Goal: Book appointment/travel/reservation

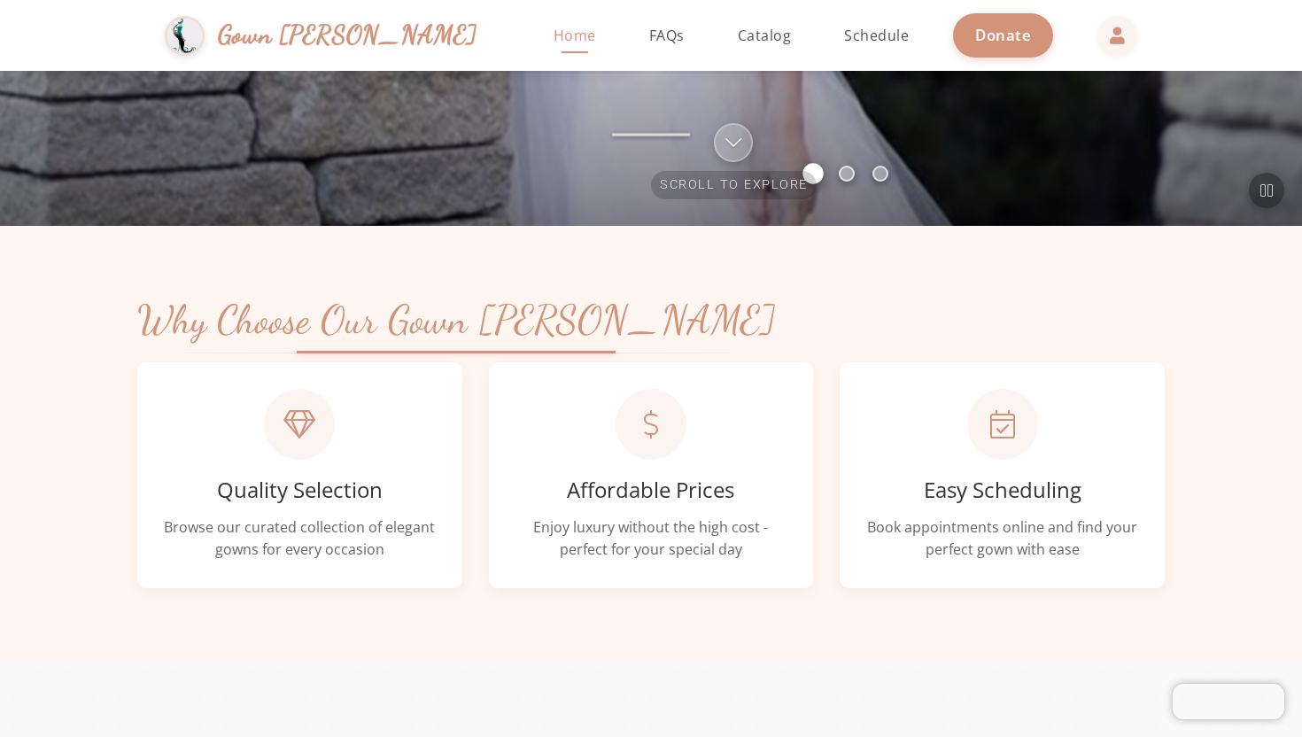
scroll to position [402, 0]
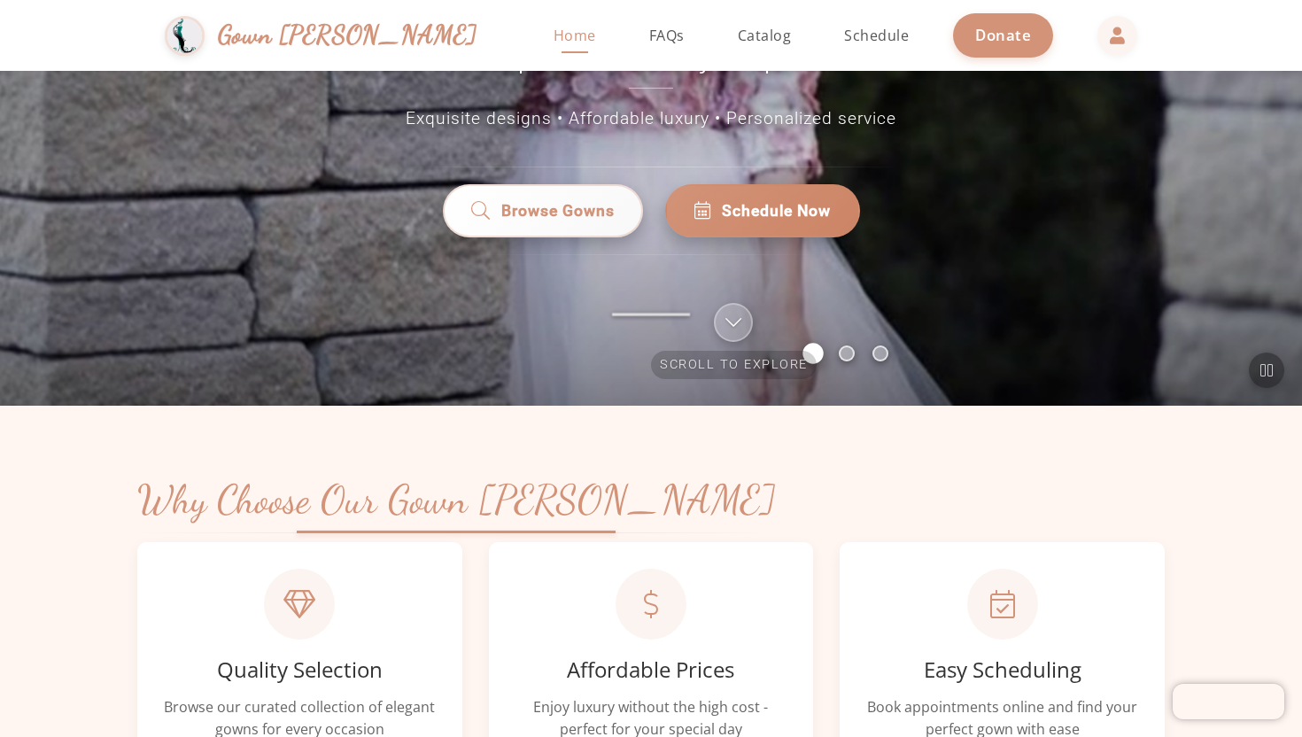
click at [820, 214] on div "Welcome to Simchas Rochel & Golda Elegant Gown Rentals Discover the perfect dre…" at bounding box center [651, 37] width 1302 height 737
click at [788, 195] on span "Schedule Now" at bounding box center [776, 206] width 109 height 23
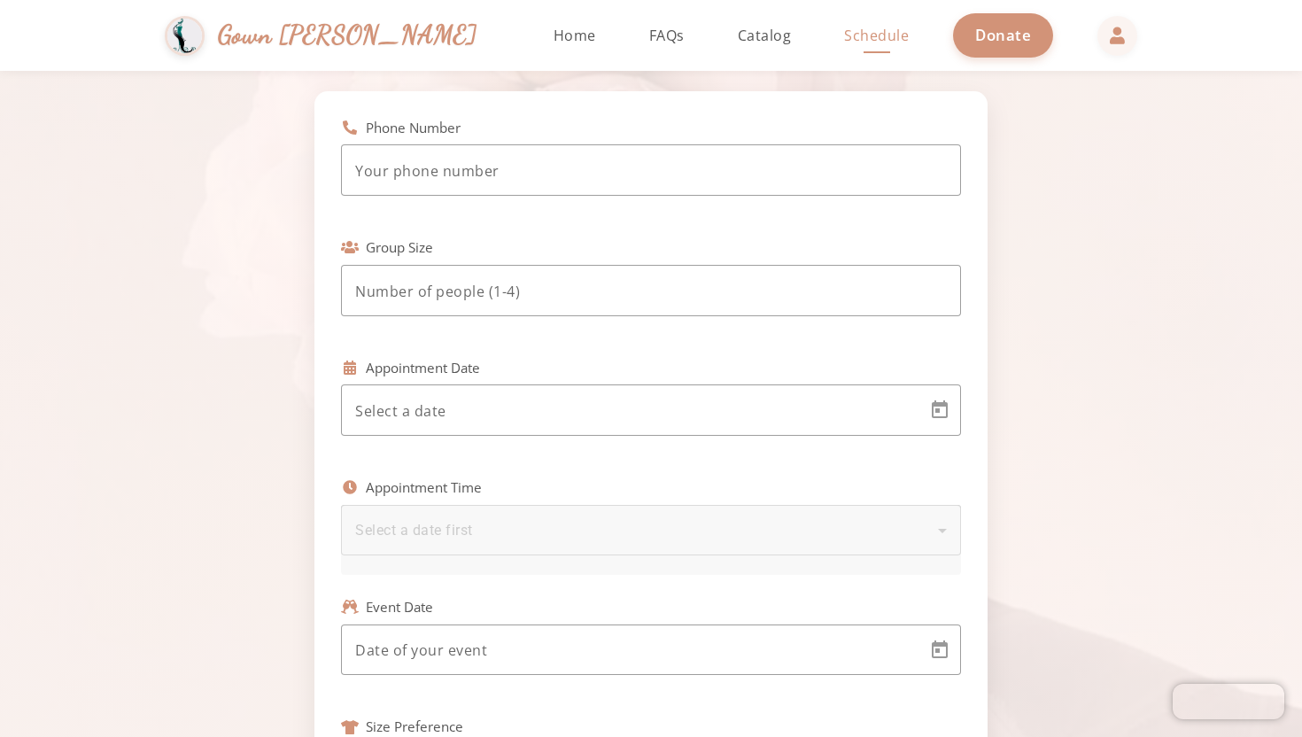
scroll to position [185, 0]
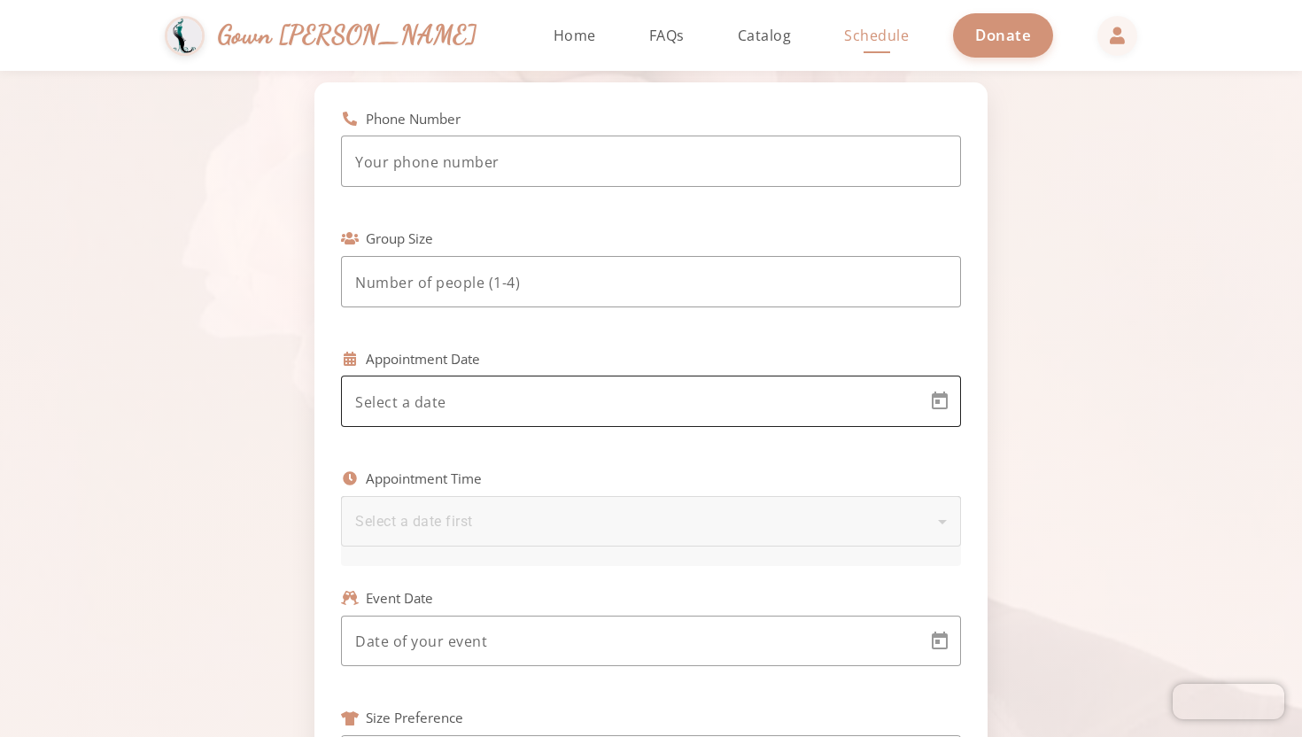
click at [595, 403] on body "Simchas Rochel & Golda Gown Gmach Home Return to homepage Catalog Browse our go…" at bounding box center [651, 368] width 1302 height 737
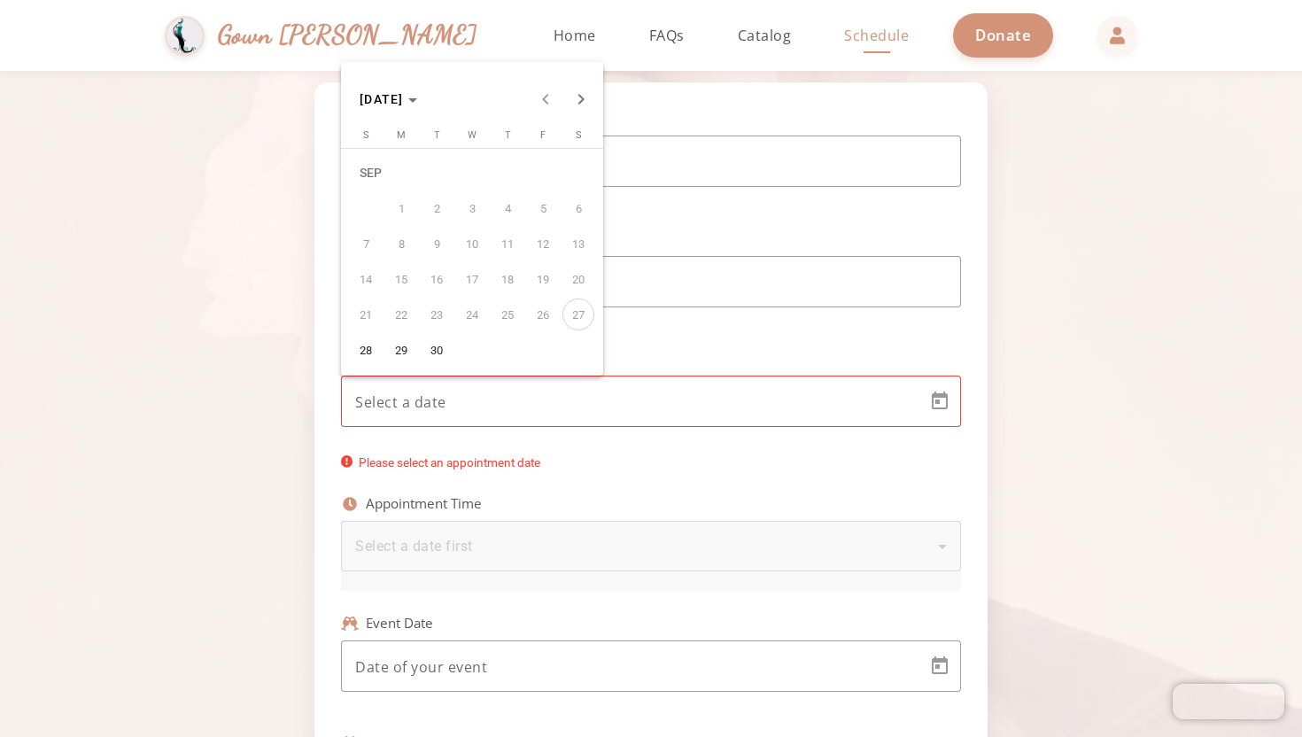
click at [367, 351] on span "28" at bounding box center [366, 350] width 32 height 32
type input "9/28/2025"
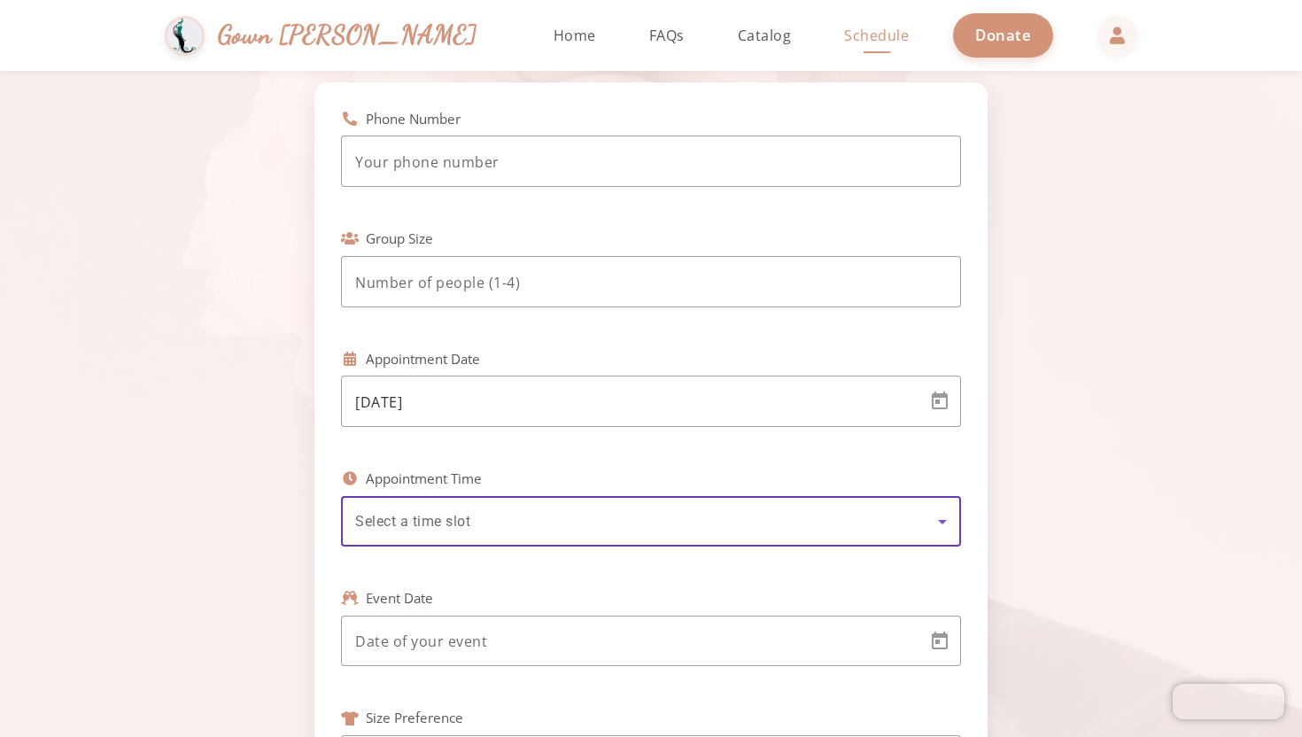
click at [489, 523] on div "Select a time slot" at bounding box center [646, 521] width 583 height 21
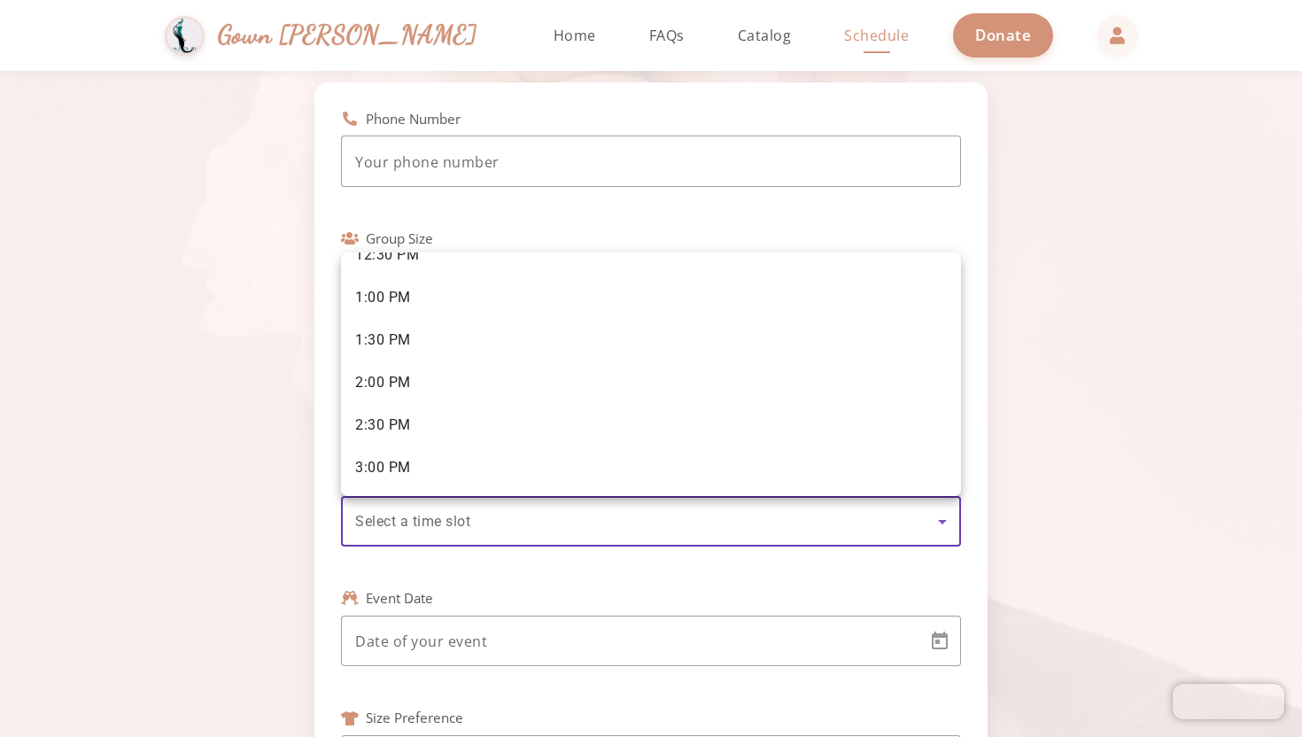
scroll to position [281, 0]
click at [127, 398] on div at bounding box center [651, 368] width 1302 height 737
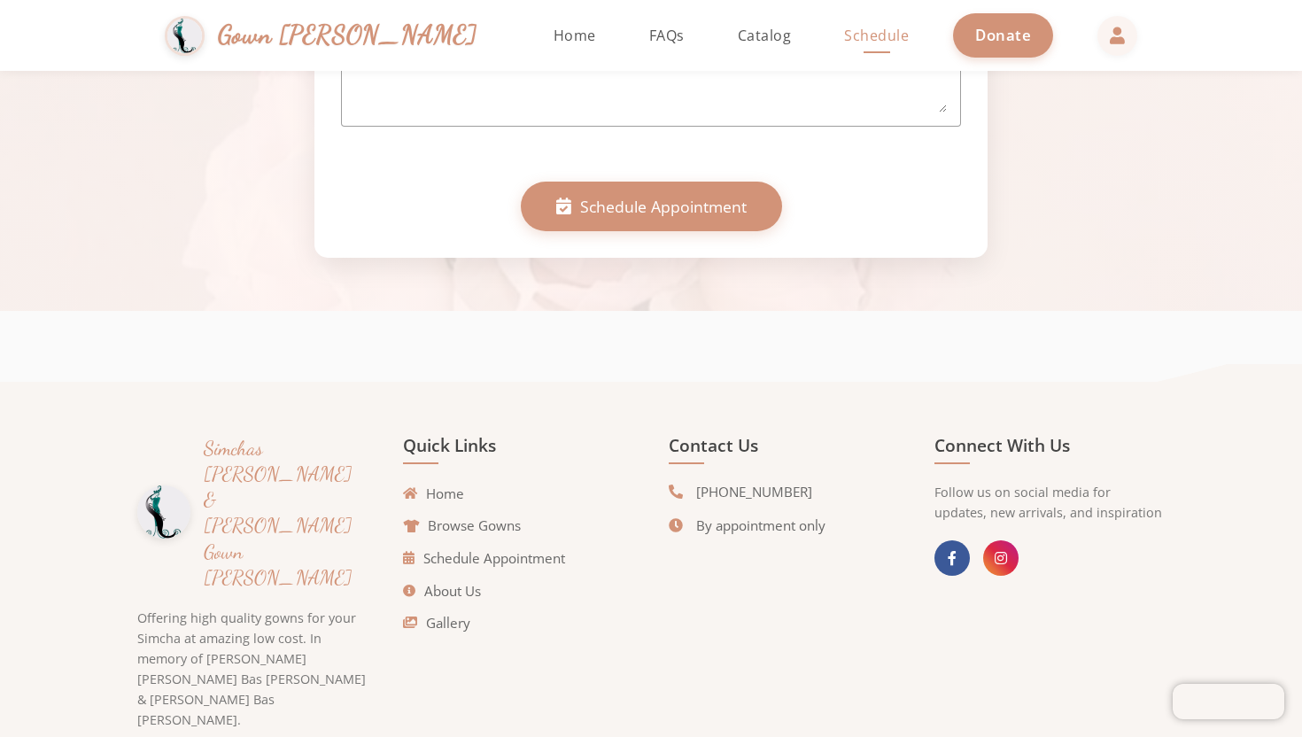
scroll to position [1195, 0]
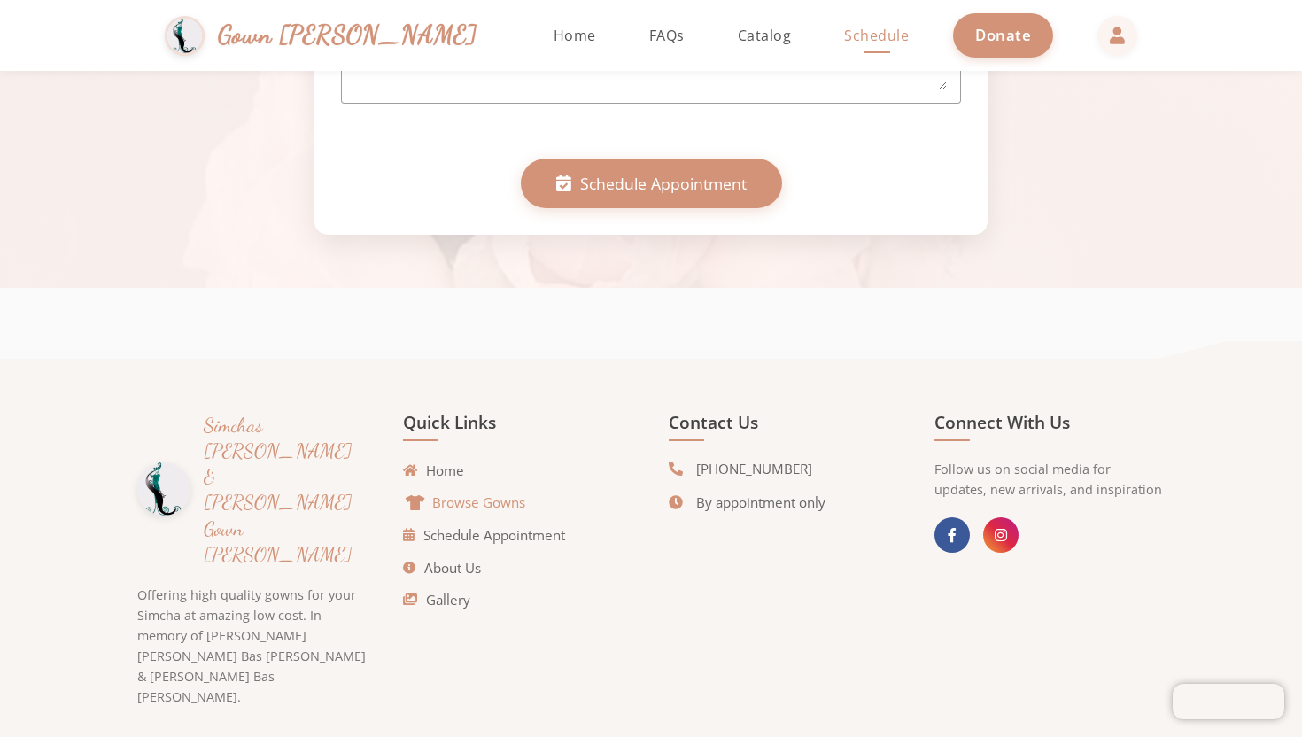
click at [468, 505] on link "Browse Gowns" at bounding box center [466, 502] width 118 height 20
click at [460, 561] on link "About Us" at bounding box center [446, 568] width 78 height 20
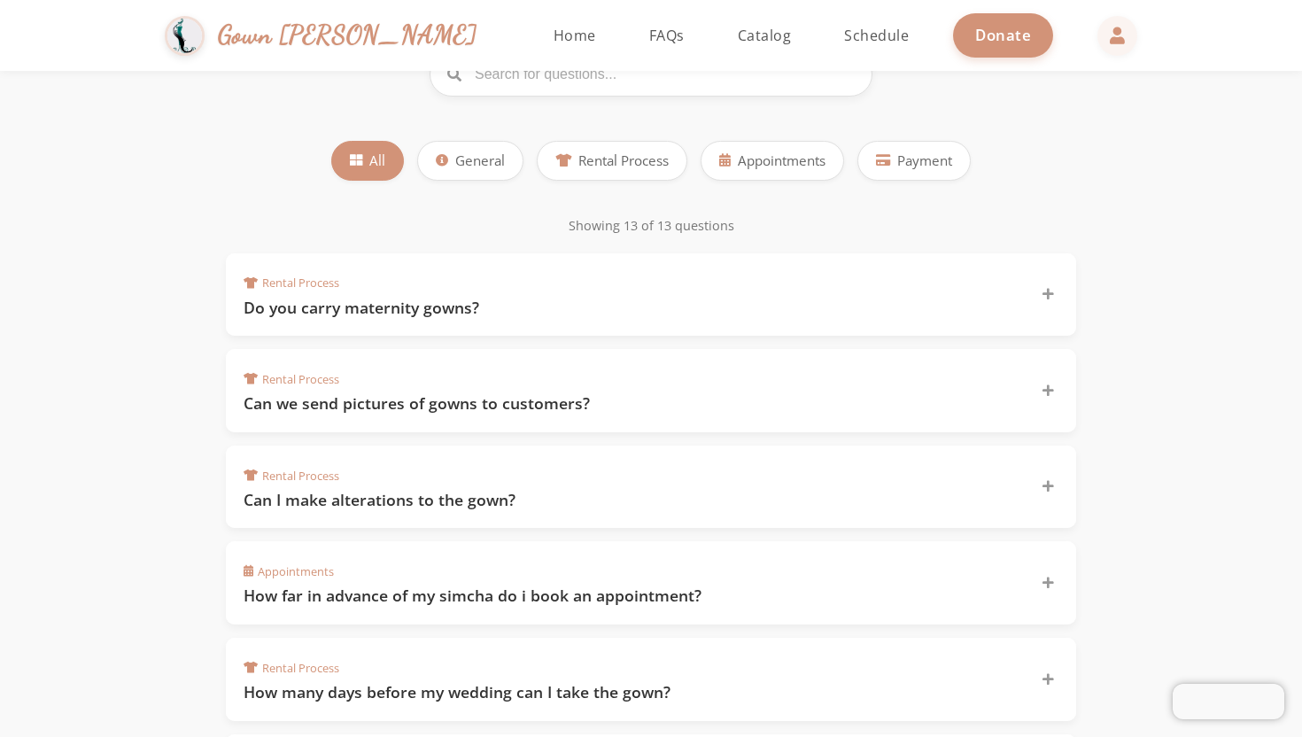
scroll to position [205, 0]
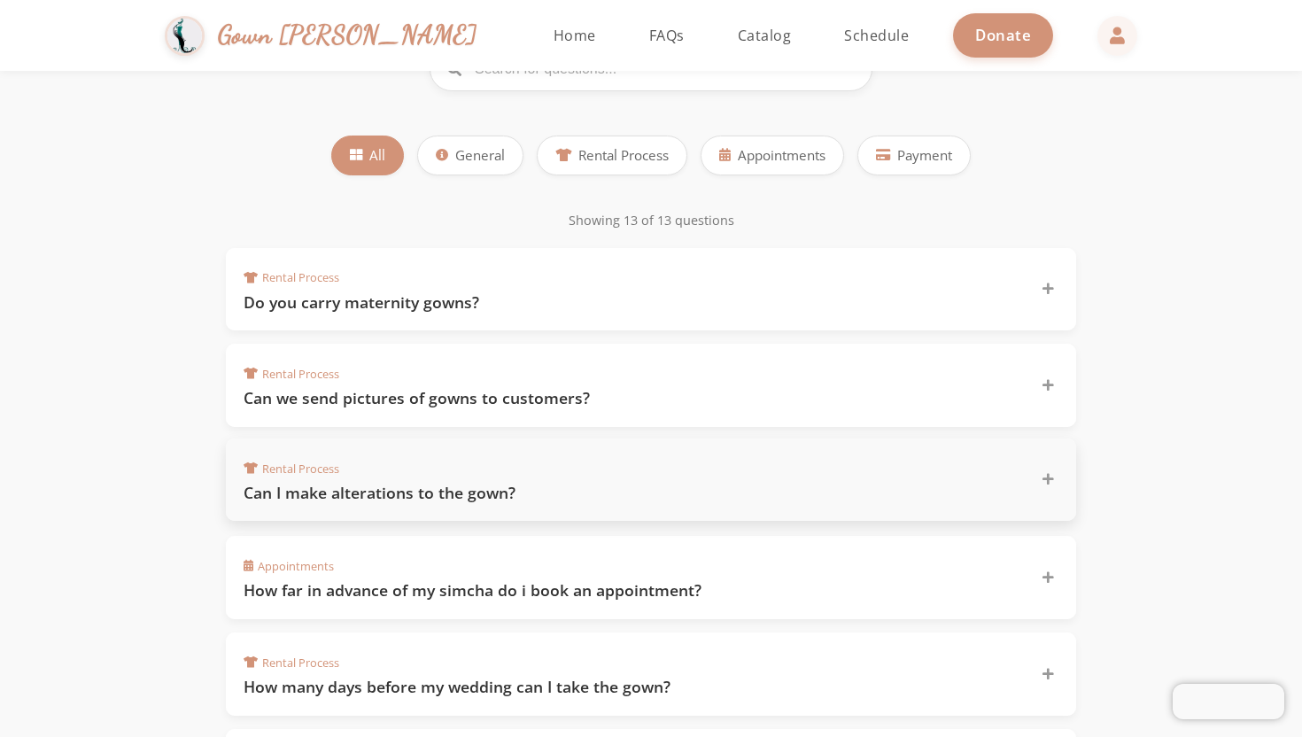
click at [586, 477] on div "Rental Process Can I make alterations to the gown?" at bounding box center [639, 480] width 793 height 48
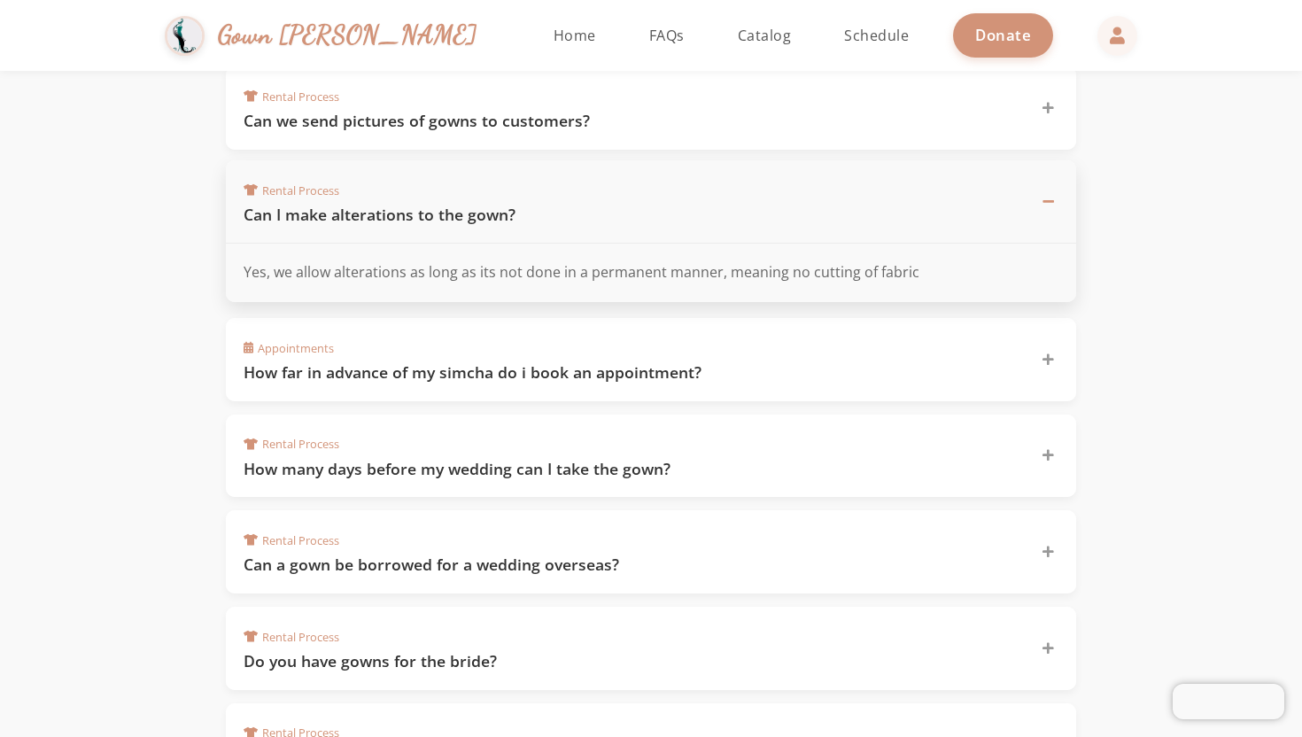
scroll to position [490, 0]
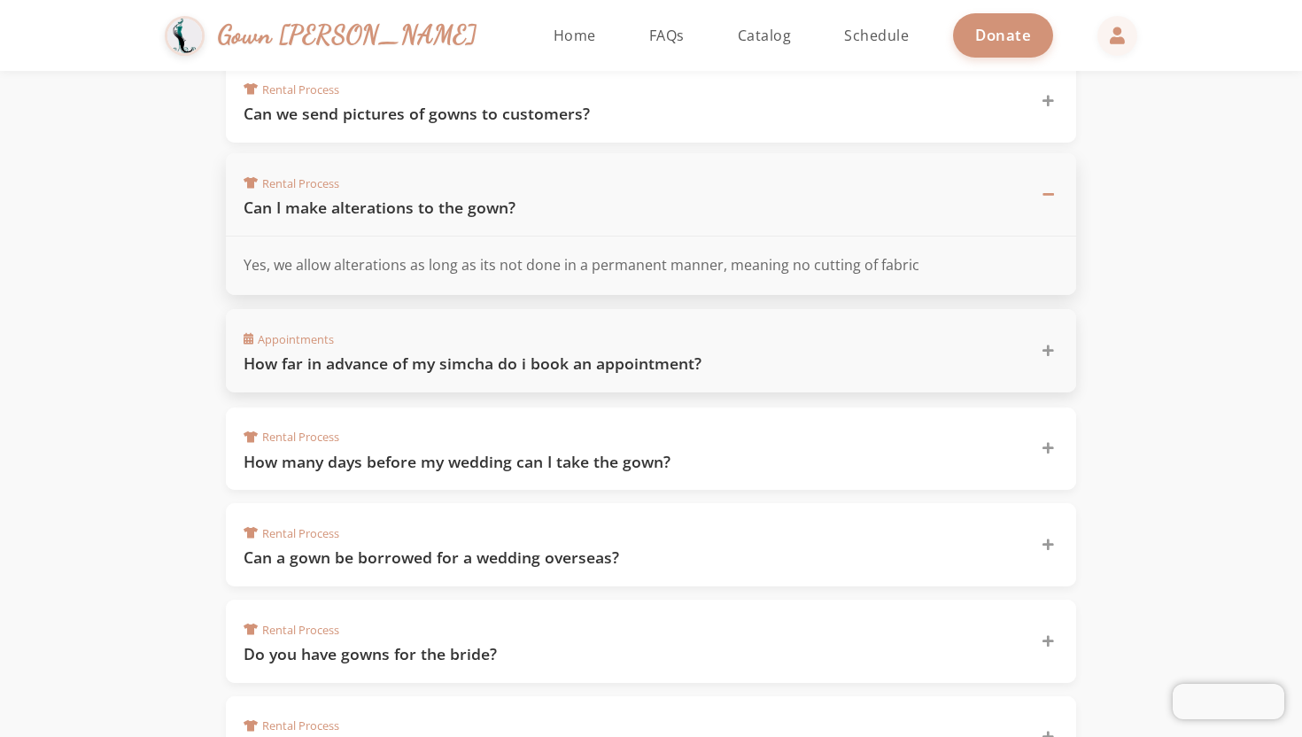
click at [559, 362] on h3 "How far in advance of my simcha do i book an appointment?" at bounding box center [631, 363] width 776 height 22
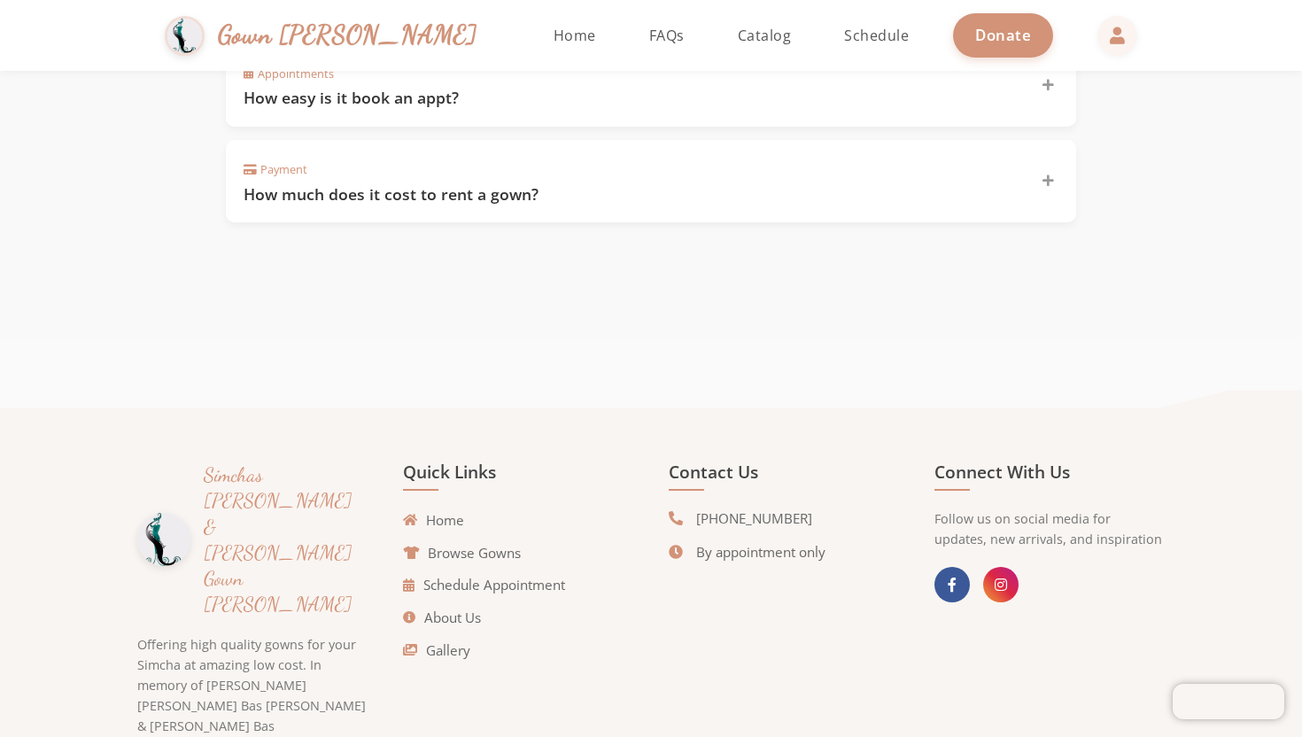
scroll to position [1527, 0]
click at [444, 509] on link "Home" at bounding box center [437, 519] width 61 height 20
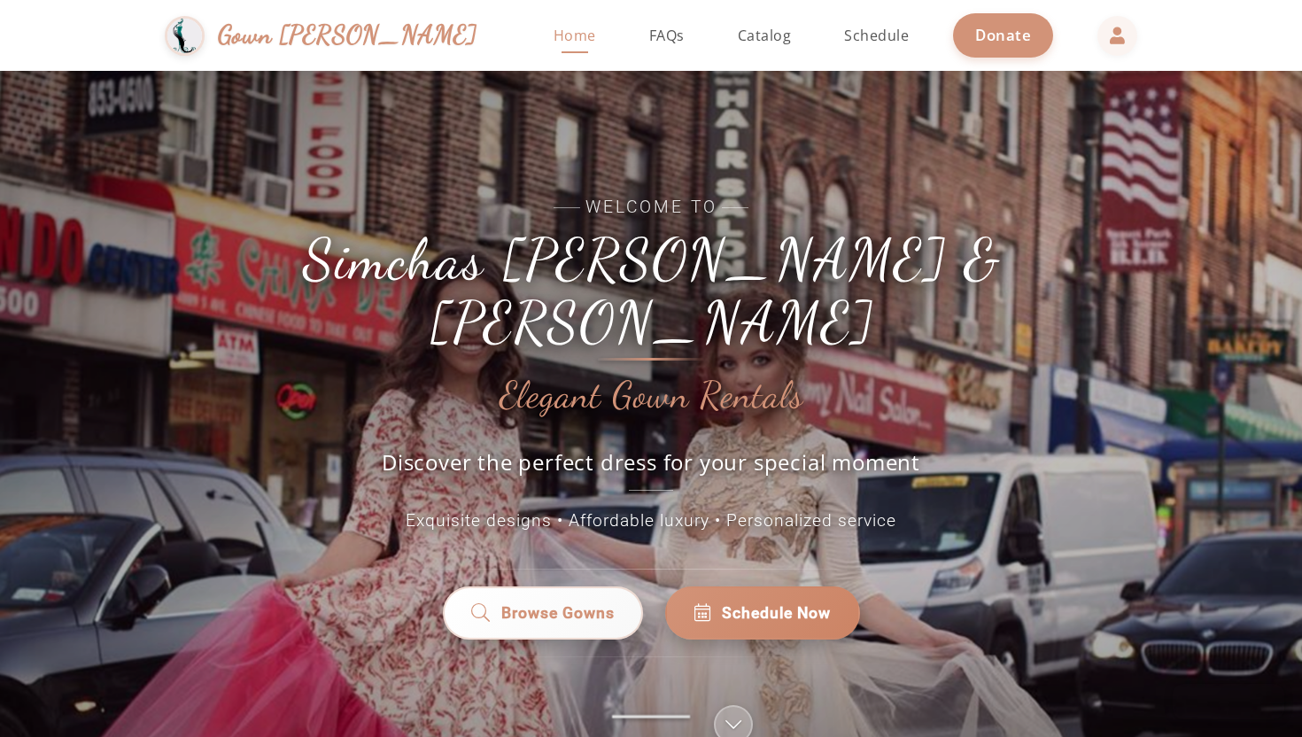
click at [716, 274] on h1 "Simchas [PERSON_NAME] & [PERSON_NAME]" at bounding box center [650, 290] width 797 height 125
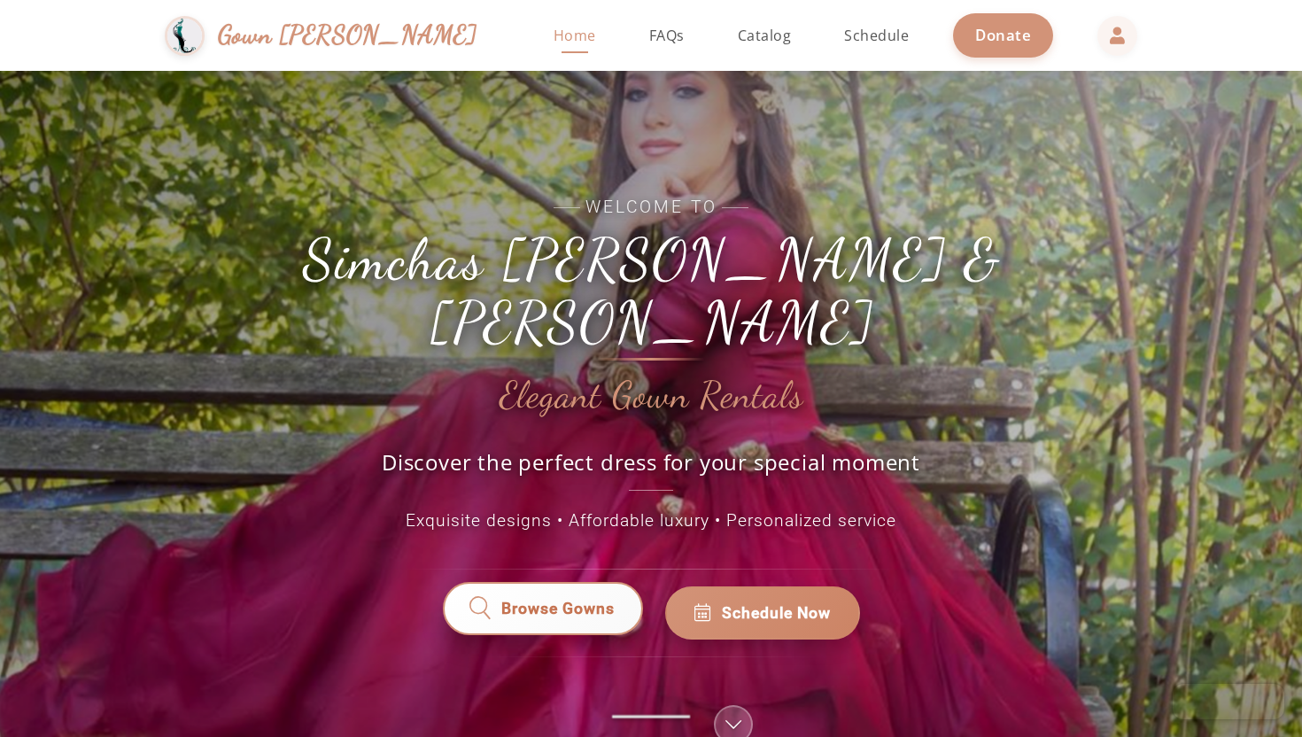
click at [591, 601] on span "Browse Gowns" at bounding box center [557, 612] width 113 height 23
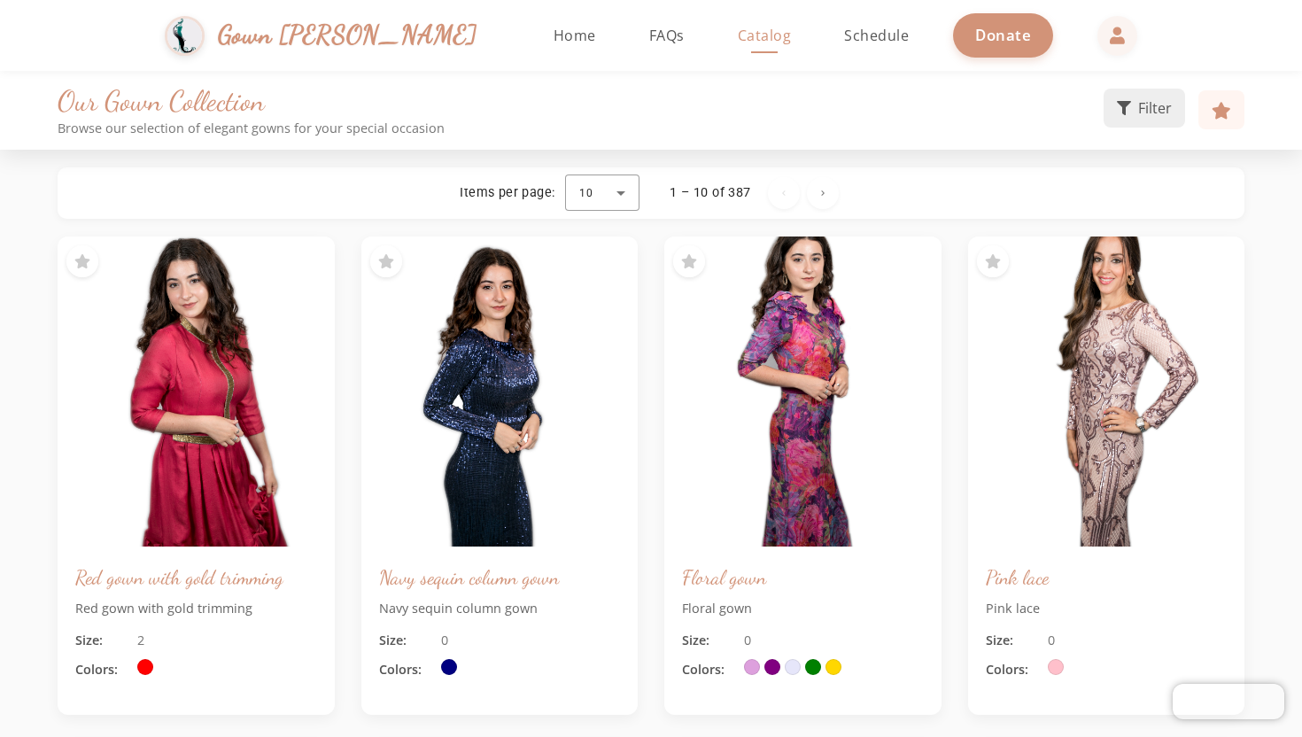
click at [1167, 108] on span "Filter" at bounding box center [1155, 107] width 34 height 21
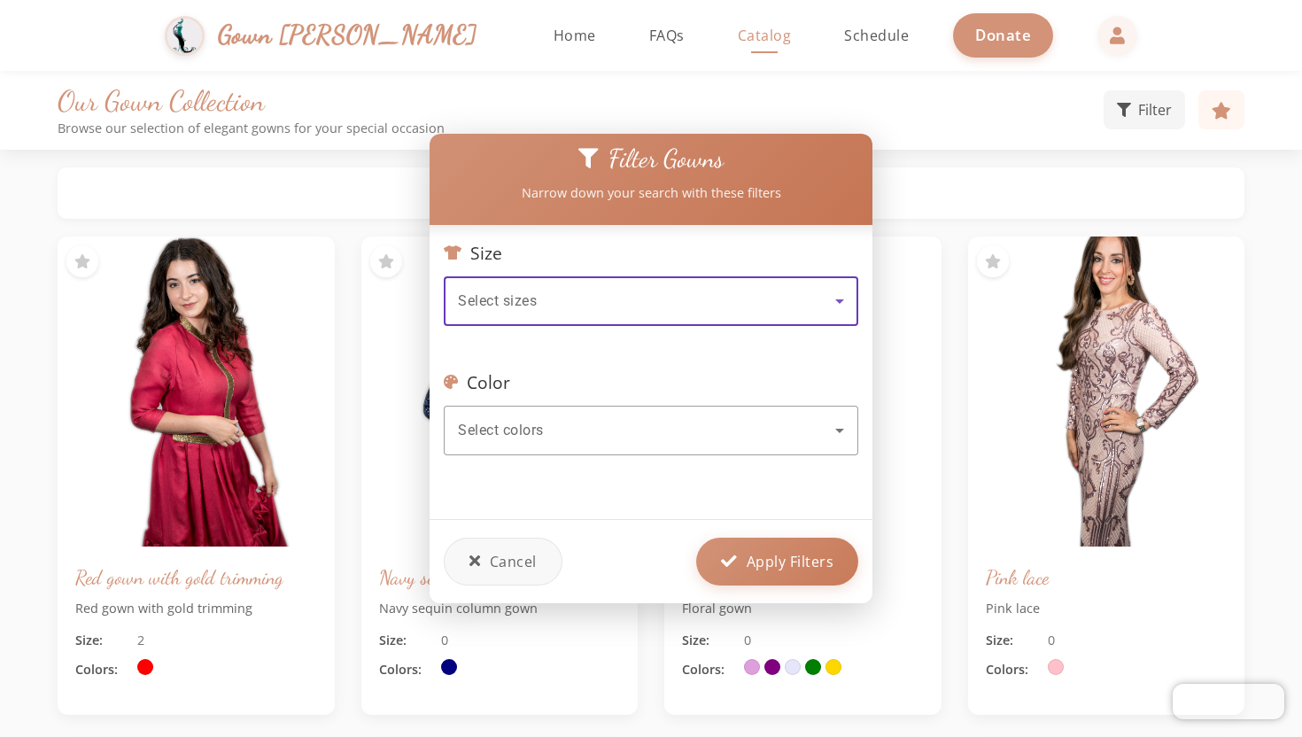
click at [610, 294] on div "Select sizes" at bounding box center [646, 300] width 377 height 21
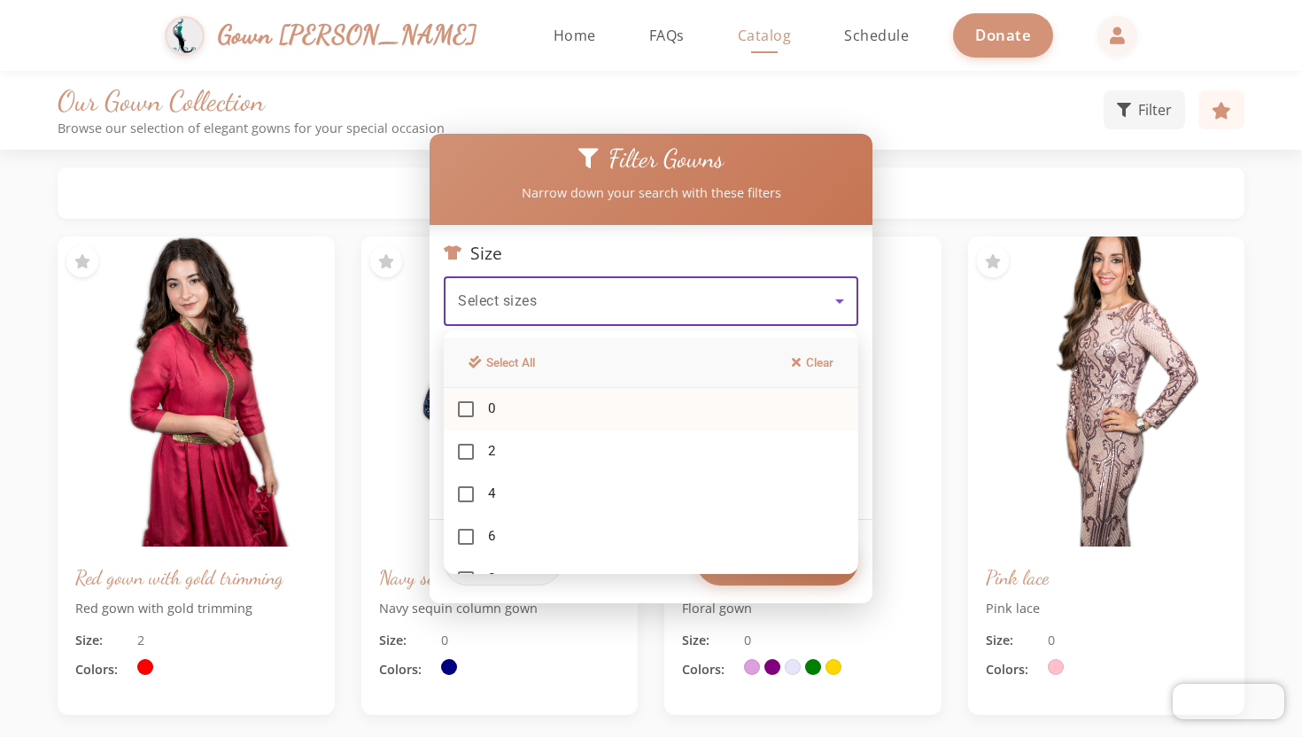
click at [501, 408] on mat-option "0" at bounding box center [651, 409] width 414 height 43
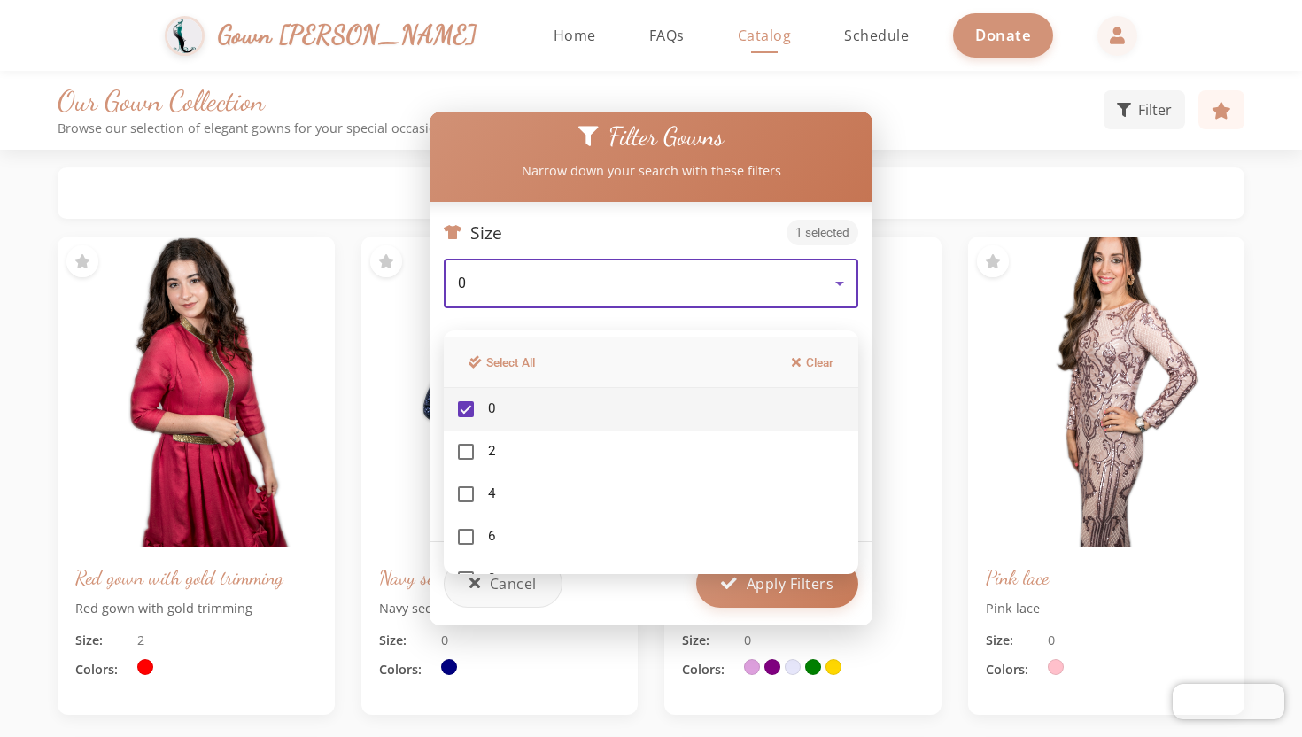
click at [769, 592] on div at bounding box center [651, 368] width 1302 height 737
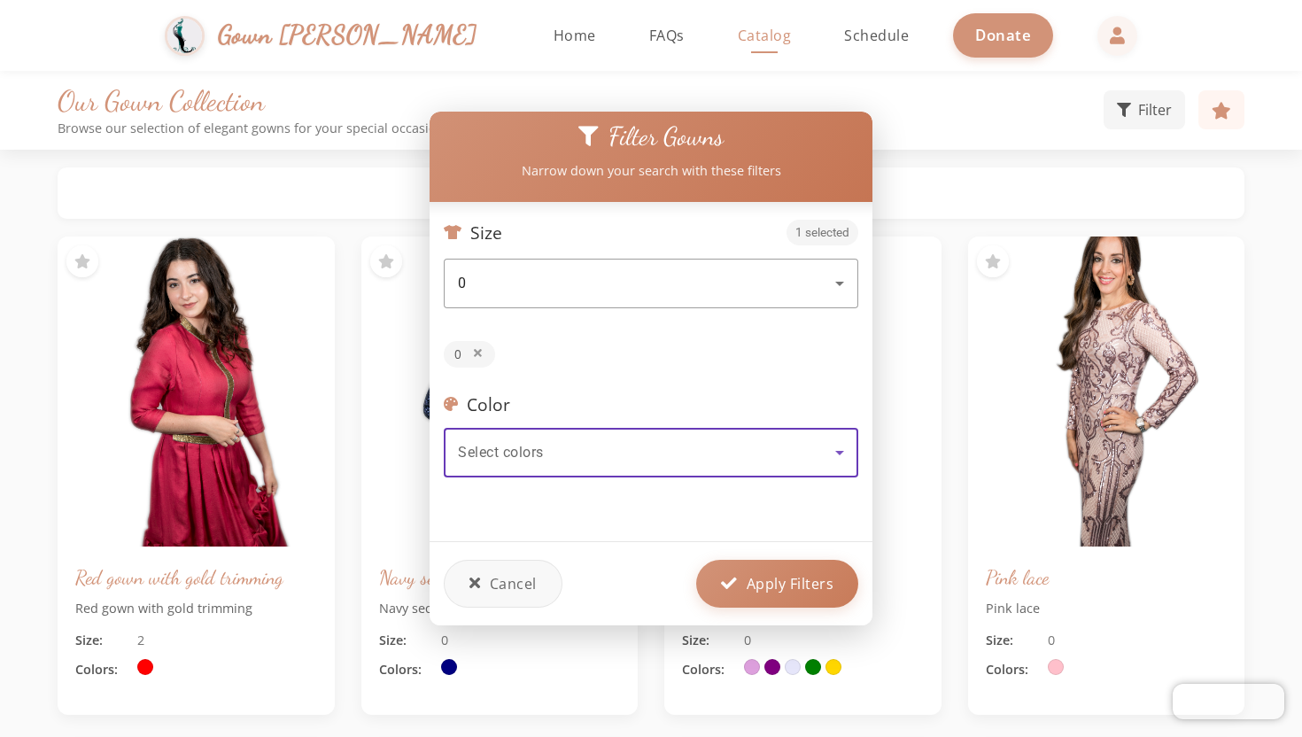
click at [587, 455] on div "Select colors" at bounding box center [646, 452] width 377 height 21
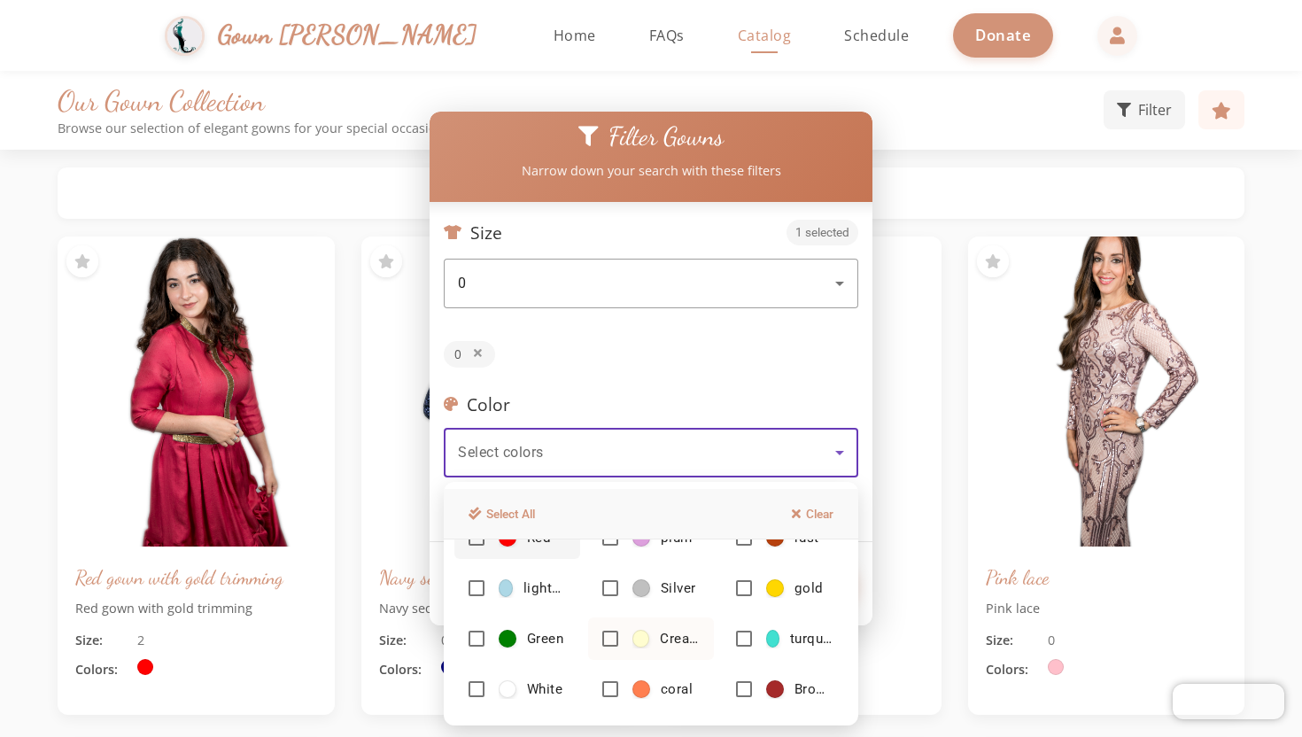
scroll to position [35, 0]
click at [651, 639] on span "Cream" at bounding box center [665, 638] width 67 height 19
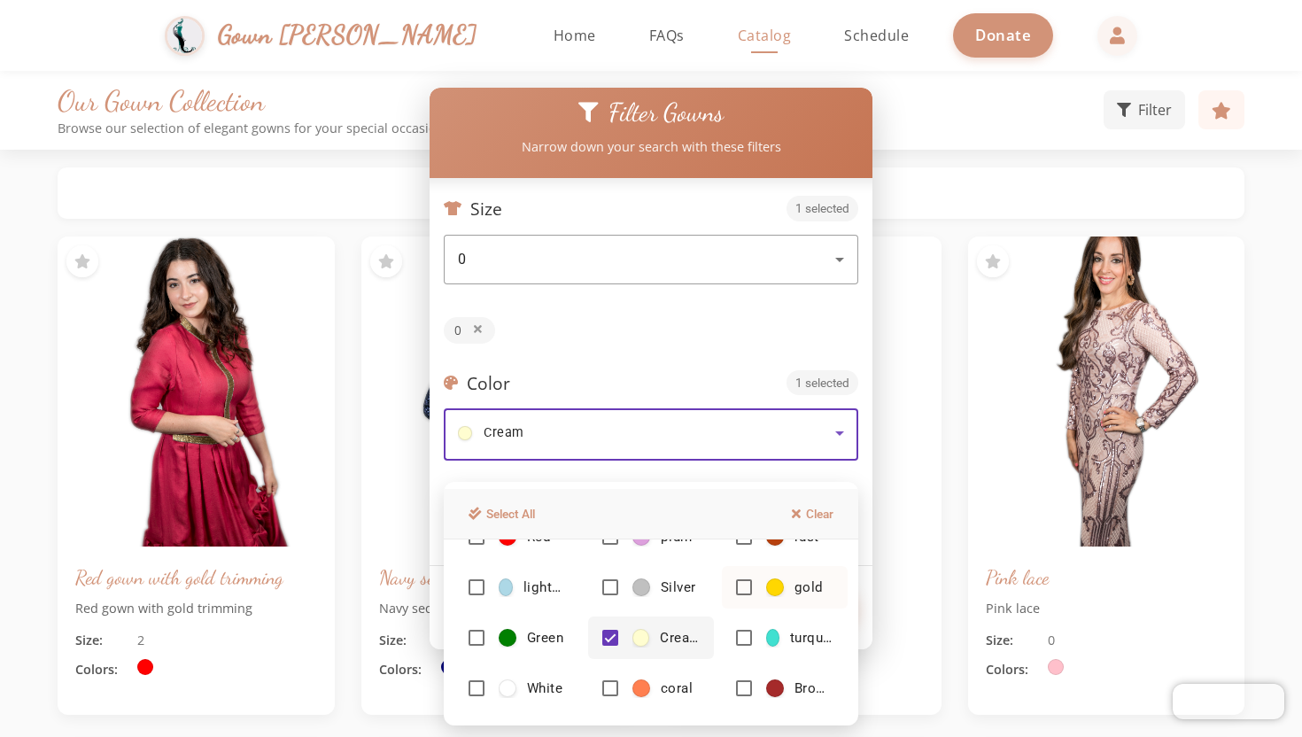
click at [751, 580] on mat-pseudo-checkbox at bounding box center [744, 587] width 16 height 16
click at [906, 414] on div at bounding box center [651, 368] width 1302 height 737
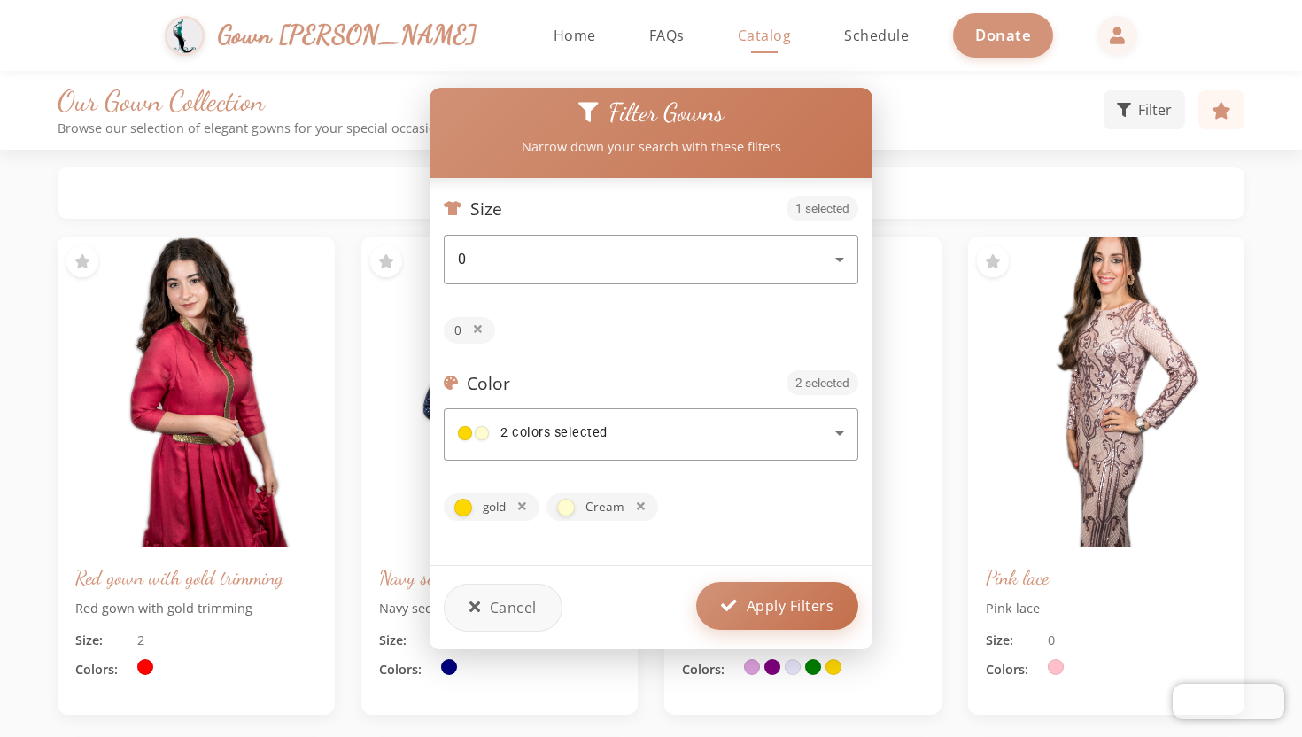
click at [763, 588] on button "Apply Filters" at bounding box center [777, 606] width 162 height 48
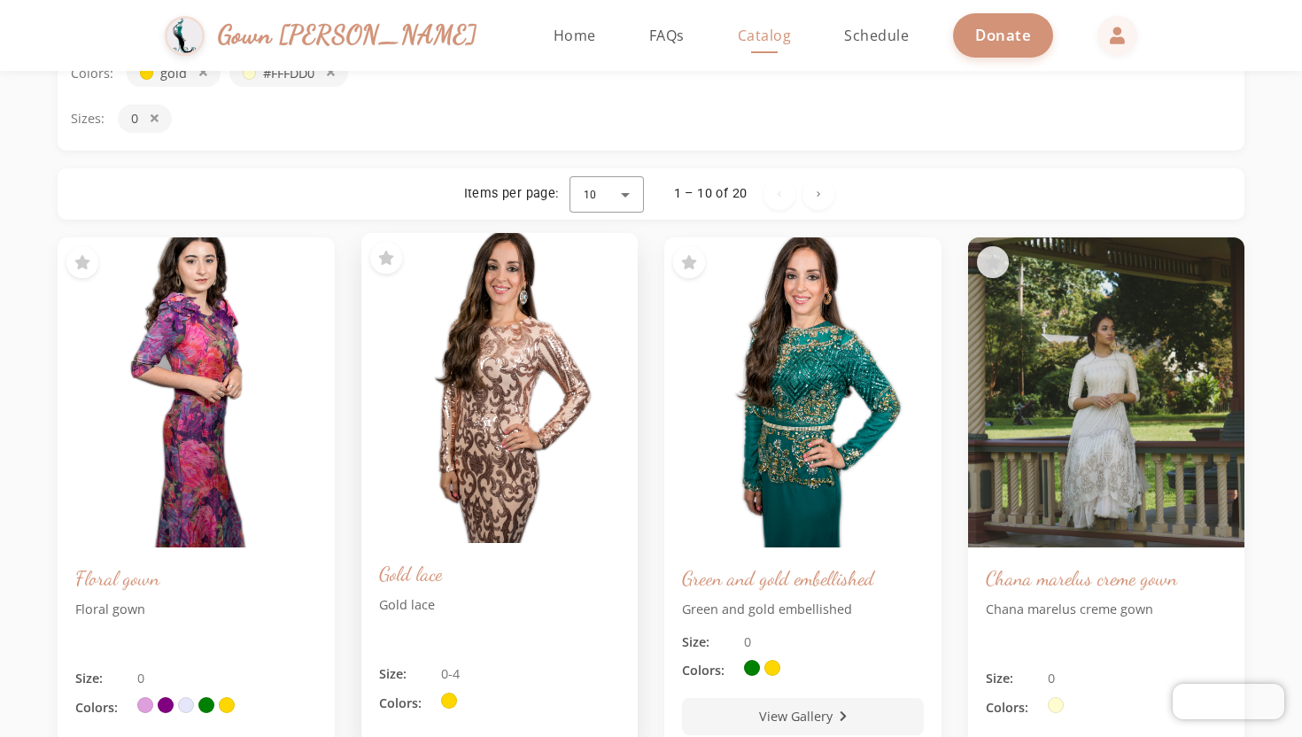
scroll to position [158, 0]
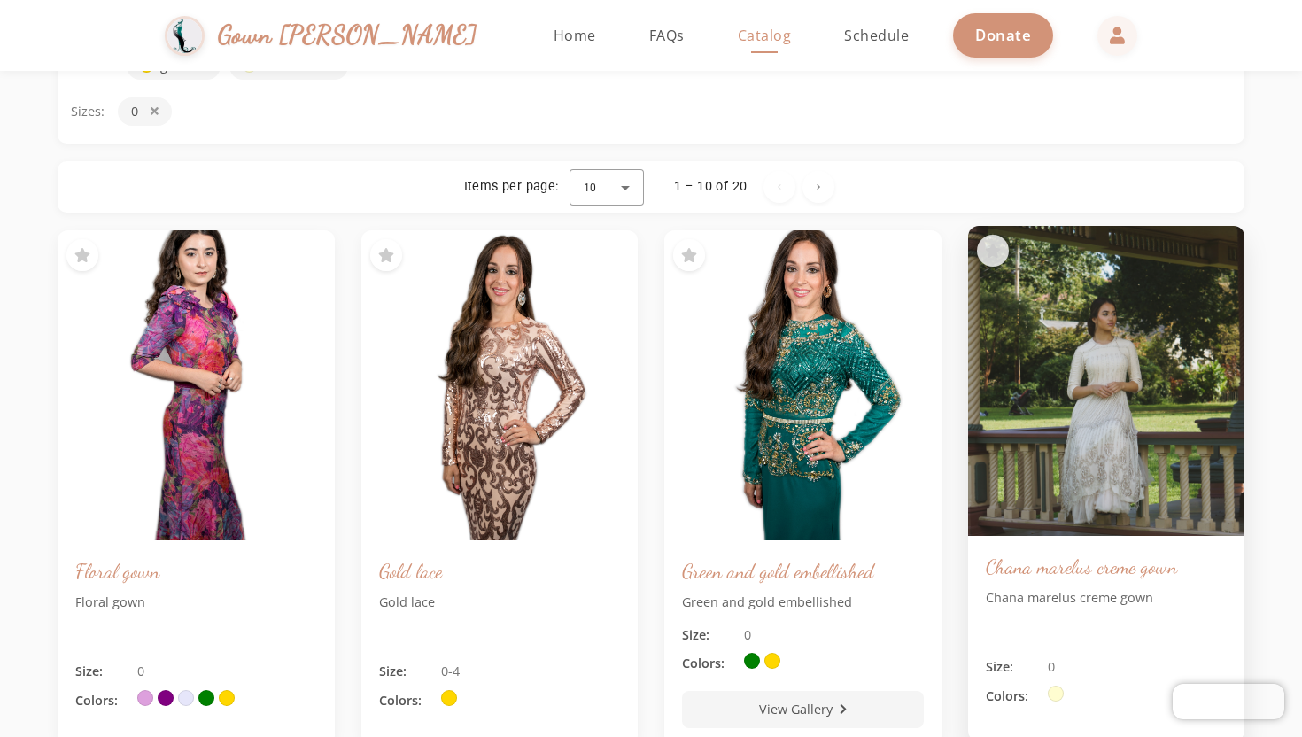
click at [1118, 401] on img at bounding box center [1106, 381] width 290 height 326
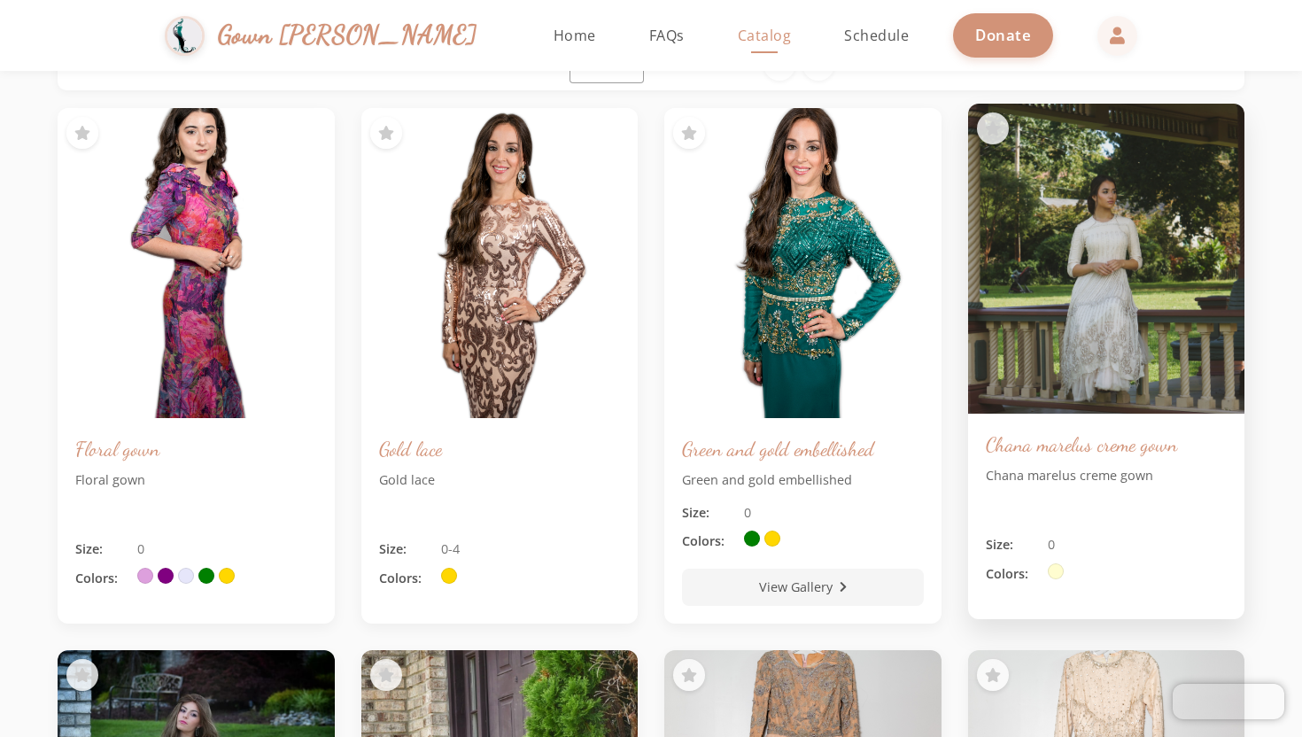
scroll to position [282, 0]
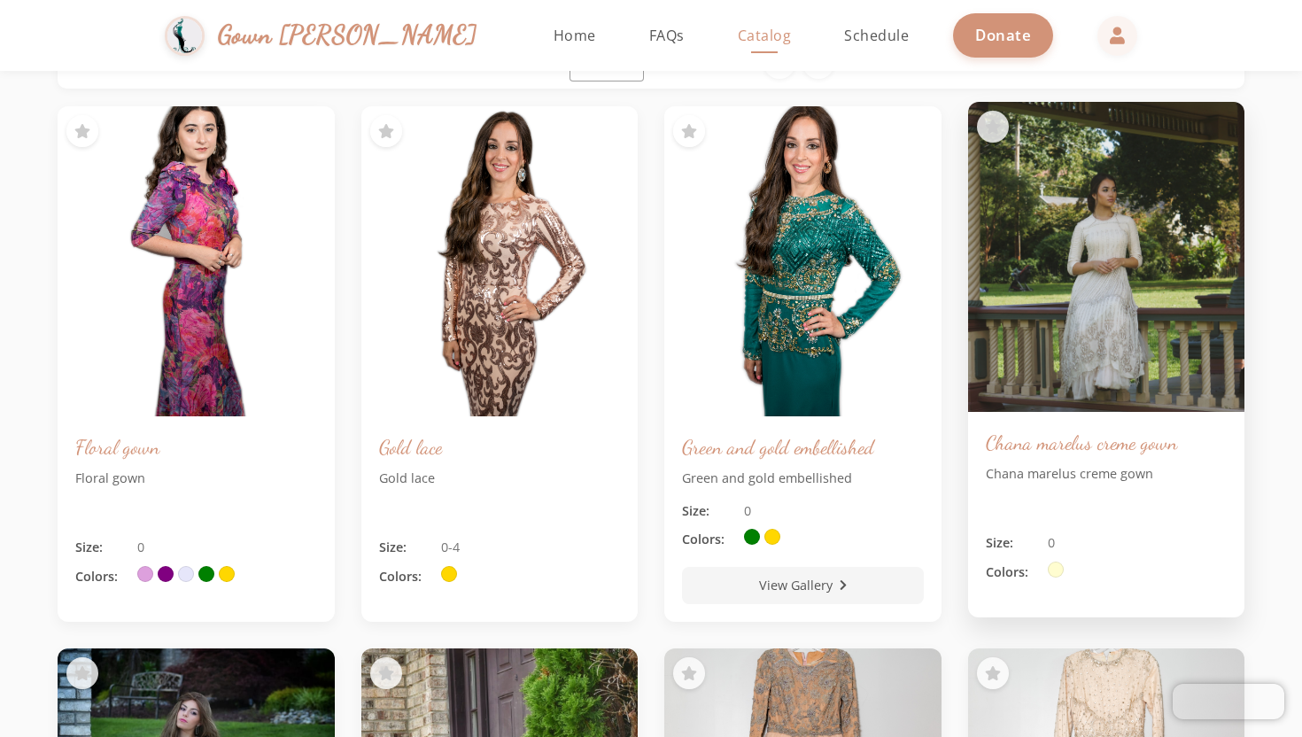
click at [1109, 356] on img at bounding box center [1106, 257] width 290 height 326
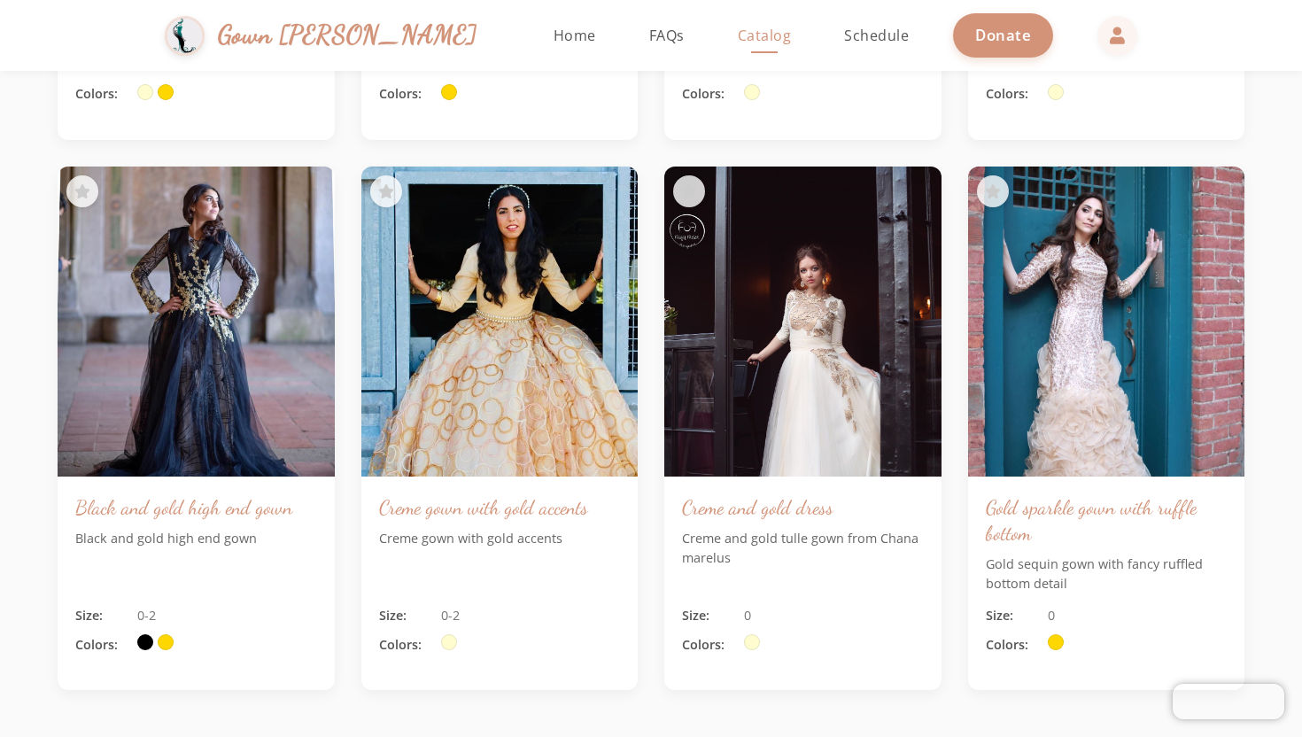
scroll to position [2394, 0]
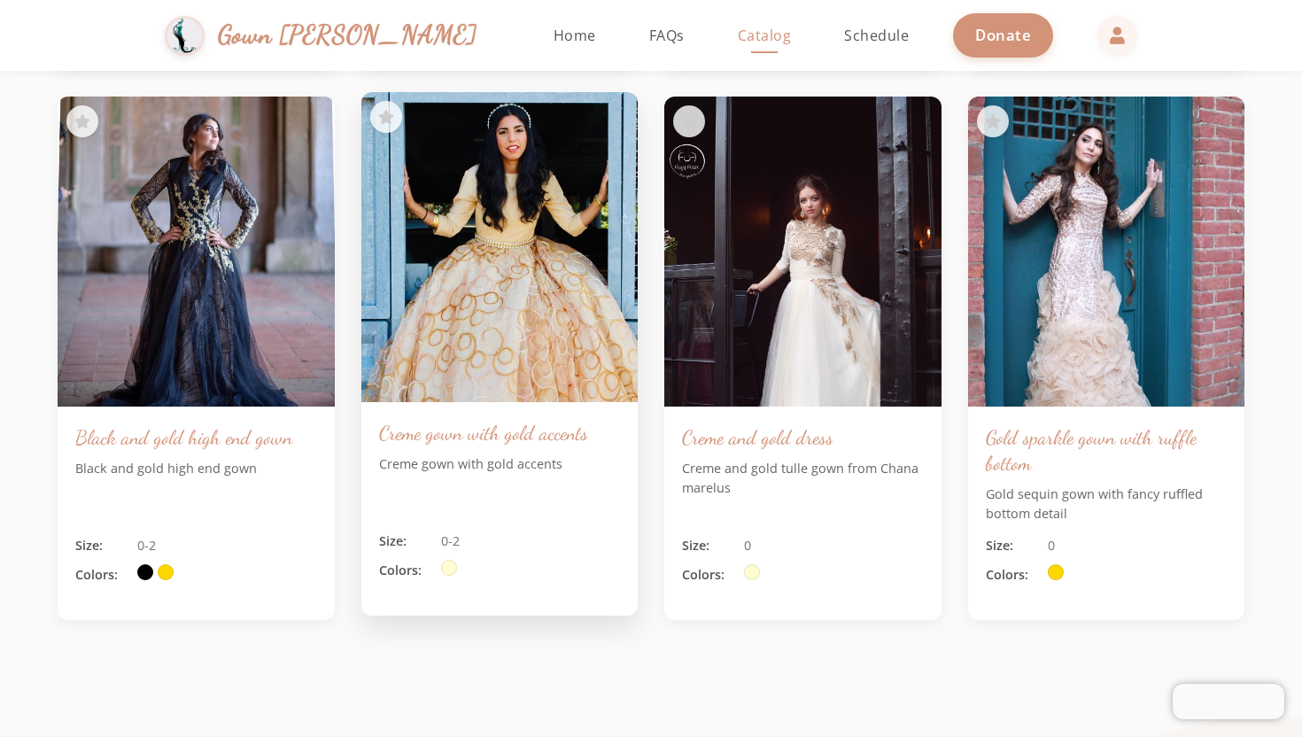
click at [504, 288] on img at bounding box center [499, 247] width 290 height 326
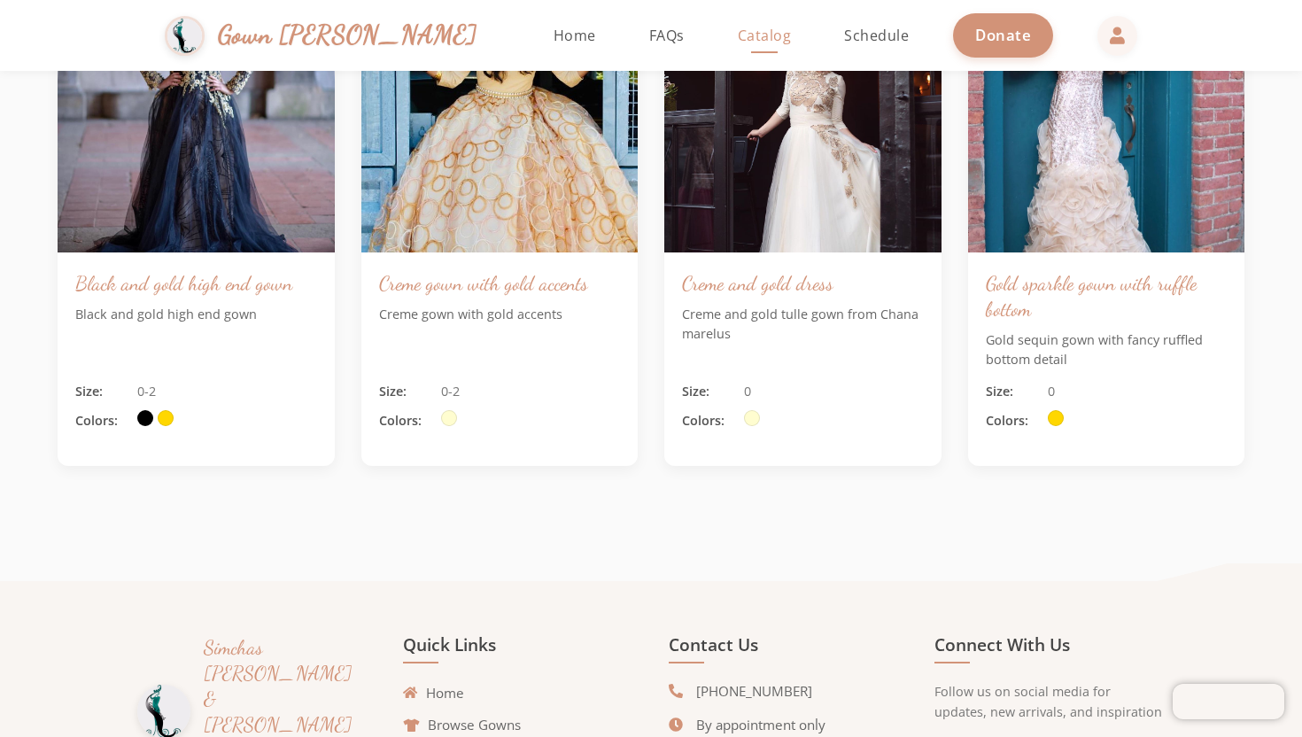
scroll to position [2771, 0]
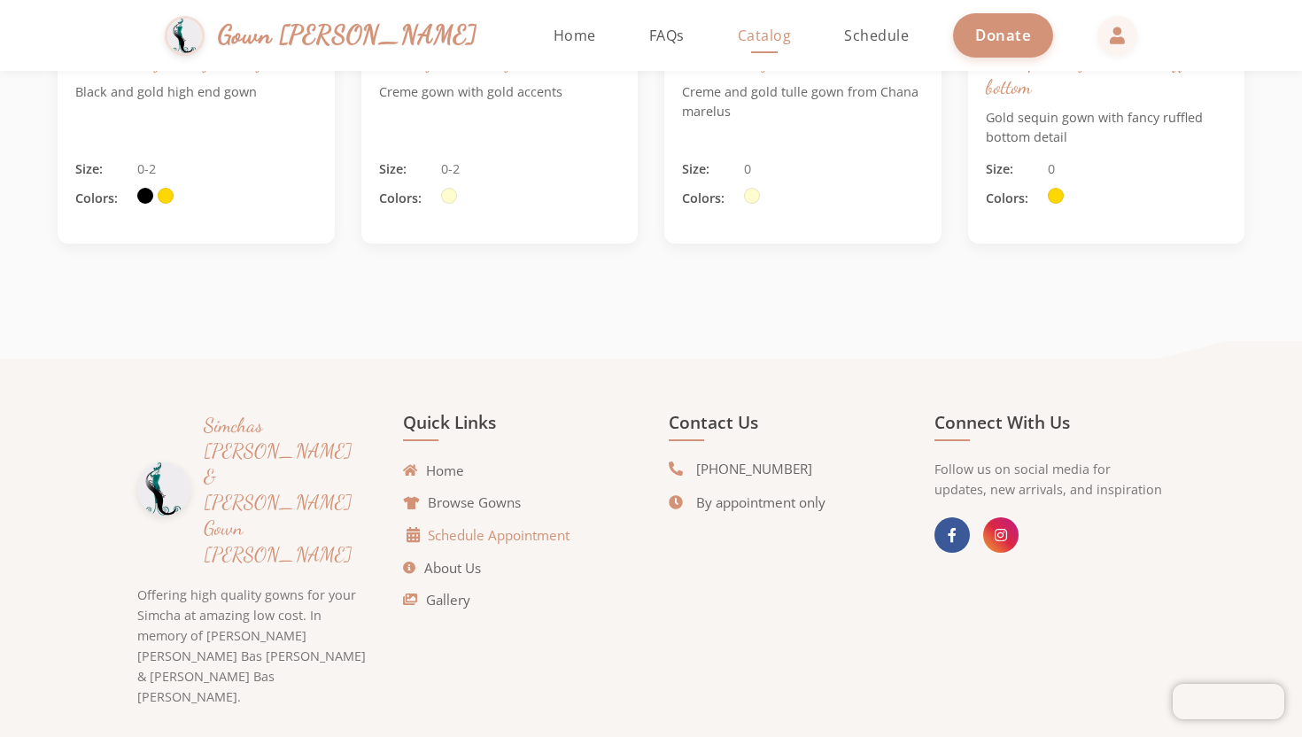
click at [501, 538] on link "Schedule Appointment" at bounding box center [488, 535] width 162 height 20
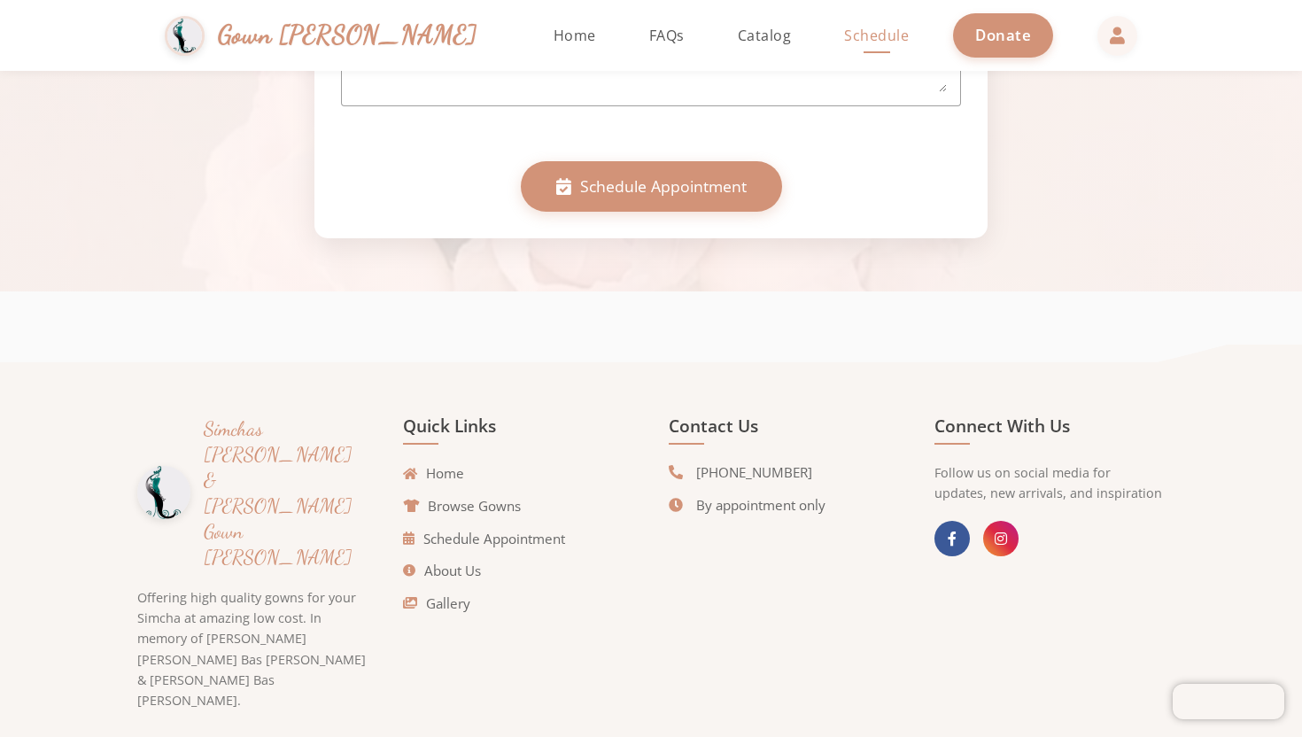
scroll to position [1170, 0]
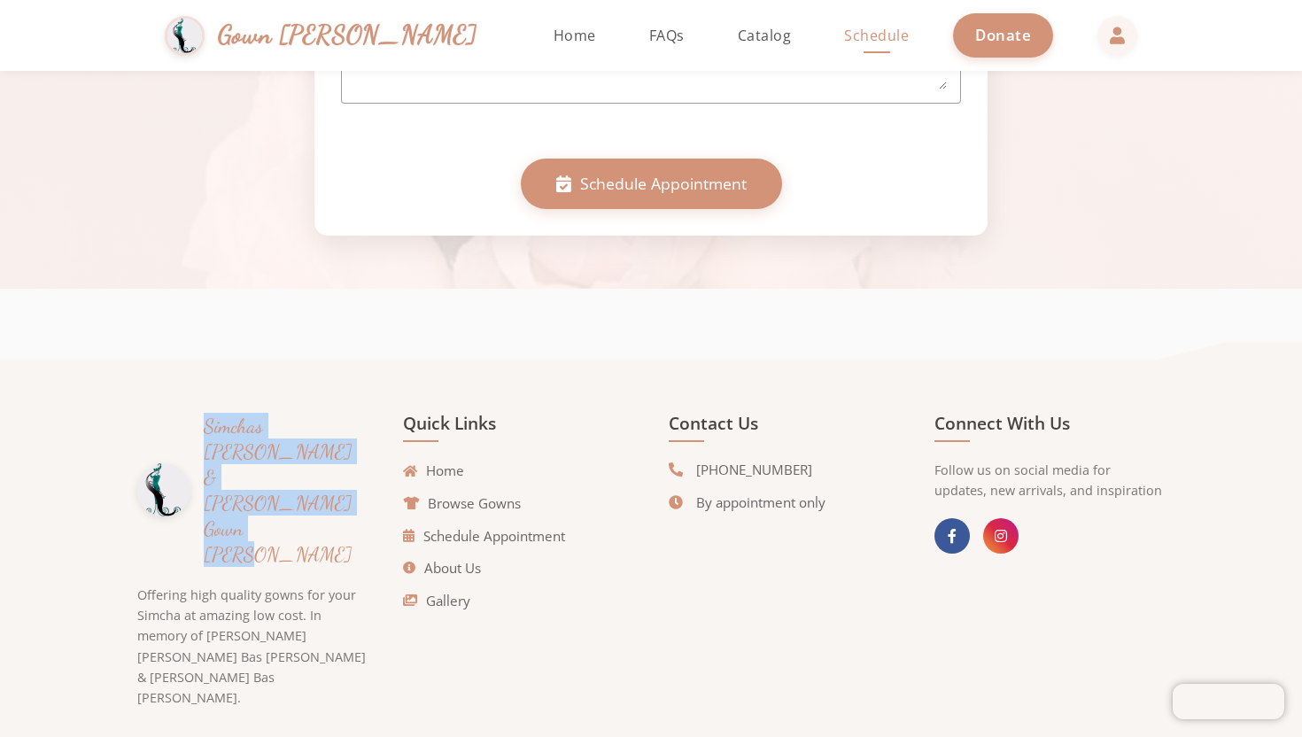
drag, startPoint x: 206, startPoint y: 428, endPoint x: 323, endPoint y: 483, distance: 129.5
click at [323, 483] on h3 "Simchas [PERSON_NAME] & [PERSON_NAME] Gown [PERSON_NAME]" at bounding box center [286, 490] width 164 height 155
copy h3 "Simchas [PERSON_NAME] & [PERSON_NAME] Gown [PERSON_NAME]"
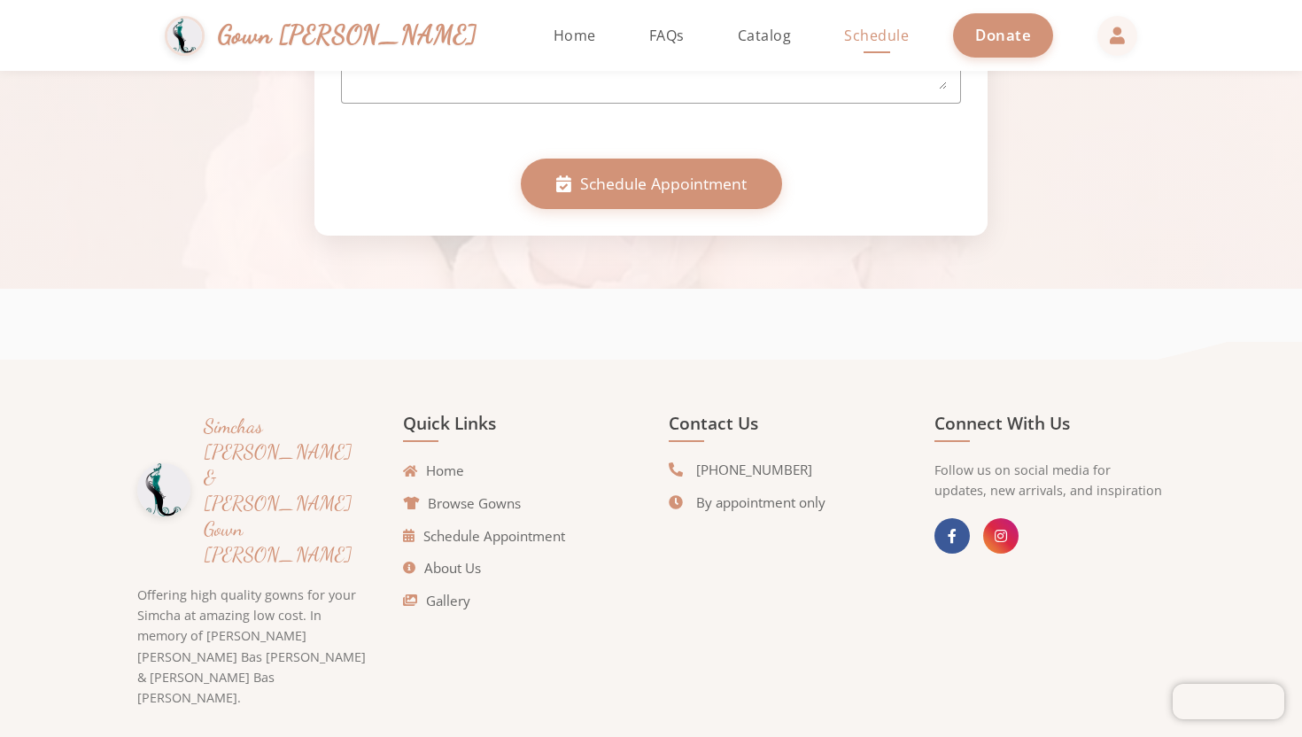
click at [1091, 290] on mat-sidenav-content "Gown [PERSON_NAME] Home FAQs Catalog Schedule Donate Schedule Your Viewing Fill…" at bounding box center [651, 368] width 1302 height 737
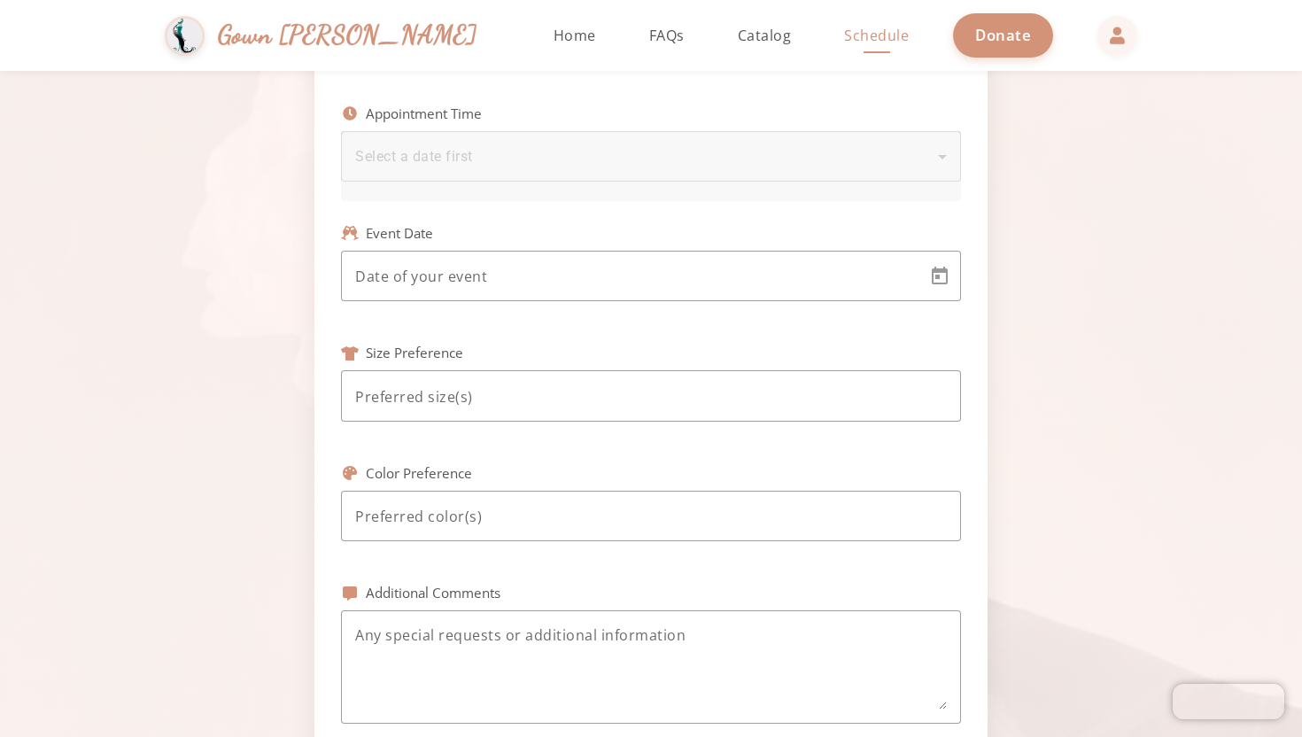
scroll to position [0, 0]
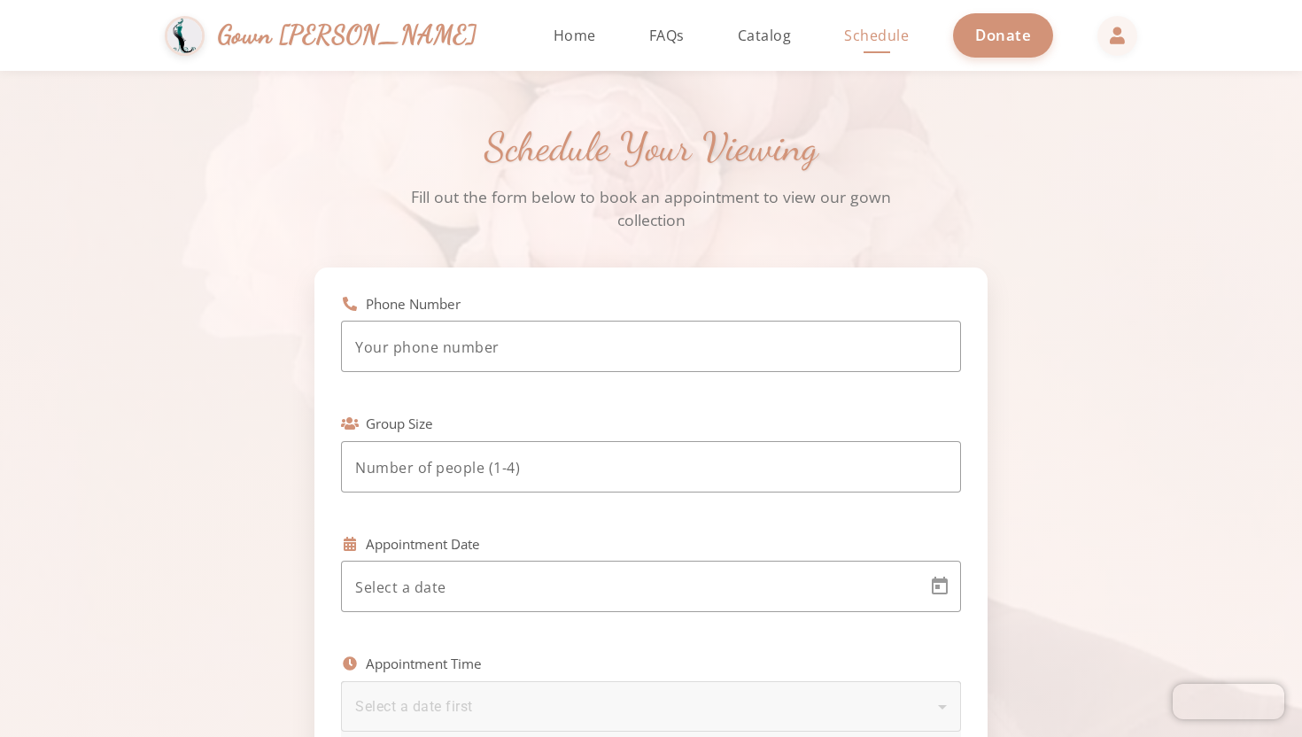
click at [351, 35] on span "Gown [PERSON_NAME]" at bounding box center [347, 35] width 259 height 38
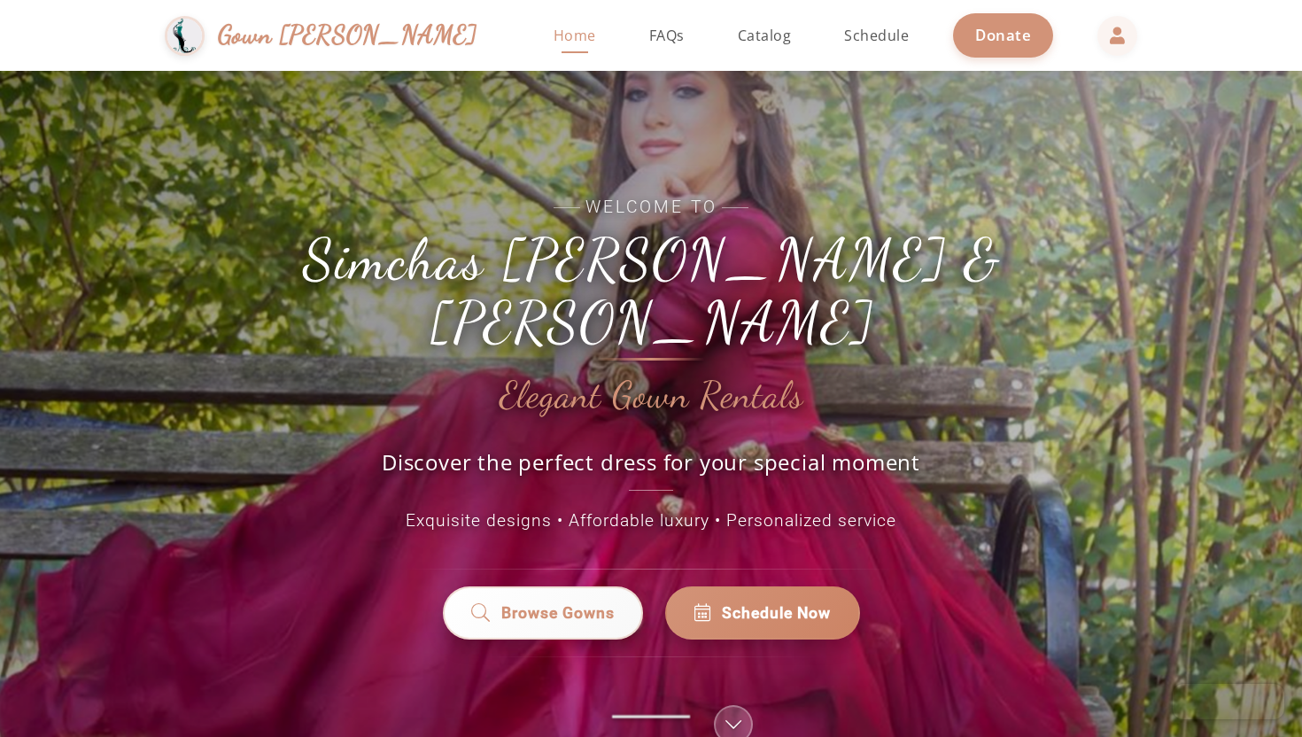
click at [1076, 325] on div "Welcome to Simchas [PERSON_NAME] & [PERSON_NAME] Elegant Gown Rentals Discover …" at bounding box center [651, 439] width 1302 height 737
